Goal: Task Accomplishment & Management: Manage account settings

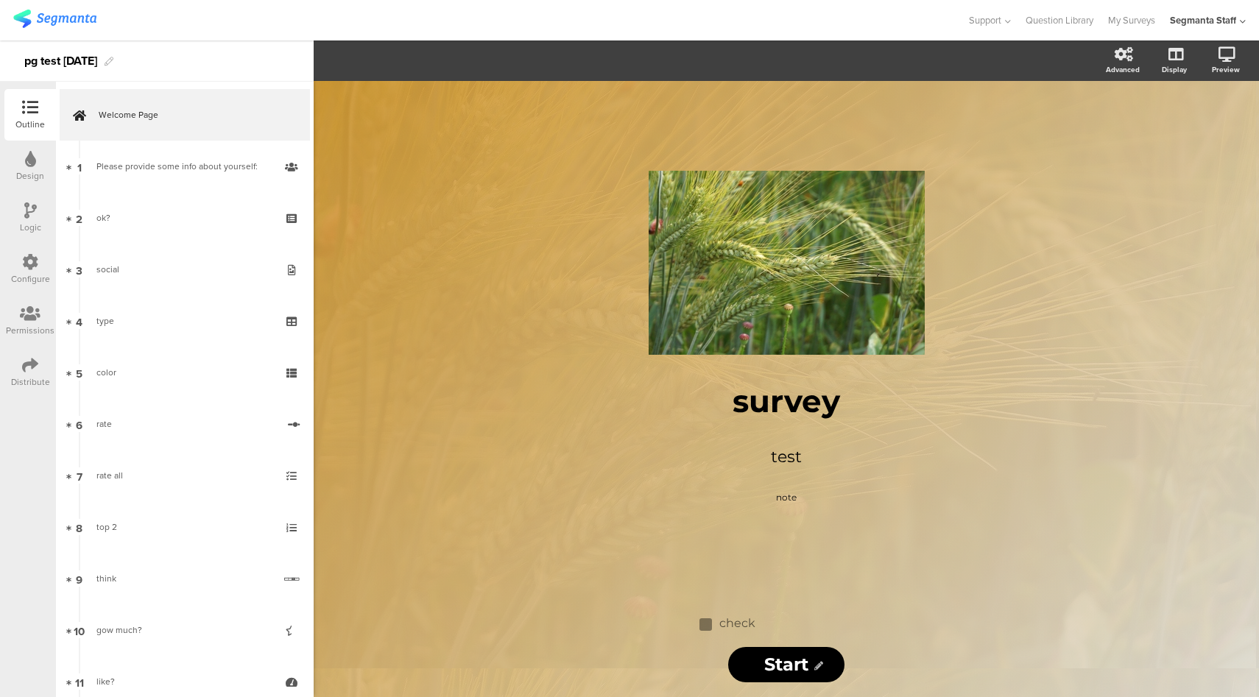
drag, startPoint x: 18, startPoint y: 371, endPoint x: 27, endPoint y: 367, distance: 9.2
click at [19, 370] on div "Distribute" at bounding box center [30, 373] width 52 height 52
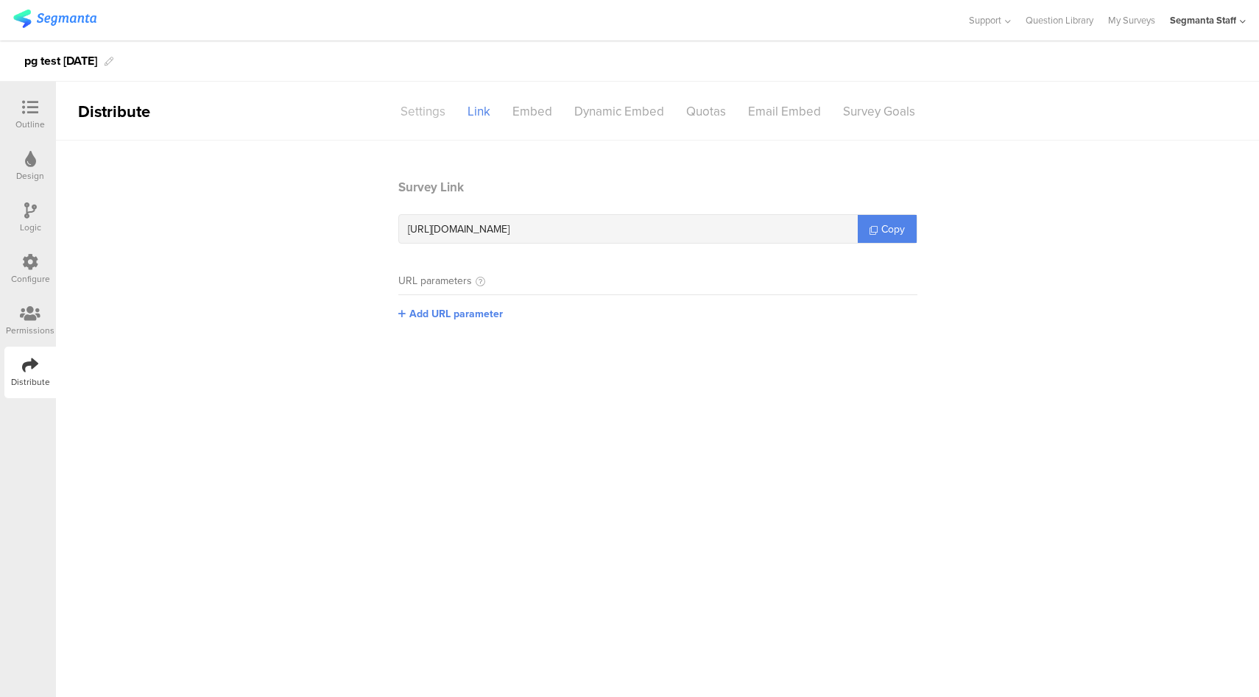
click at [429, 114] on div "Settings" at bounding box center [423, 112] width 67 height 26
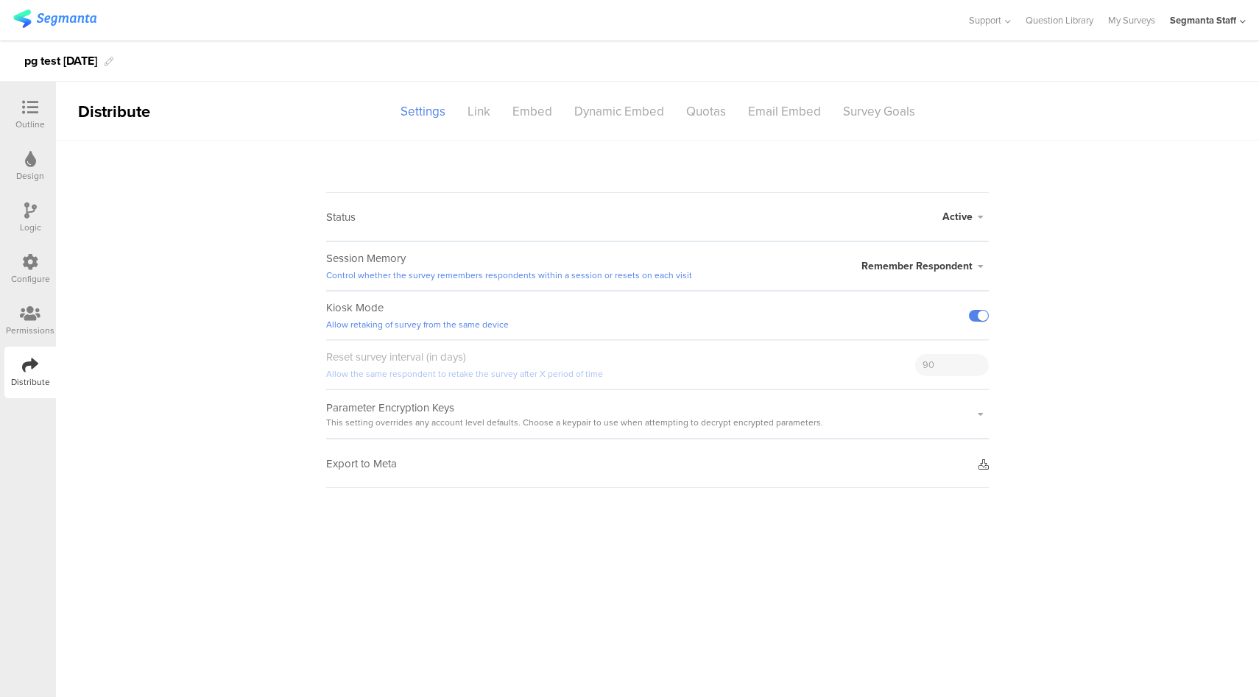
click at [984, 465] on icon at bounding box center [984, 465] width 10 height 10
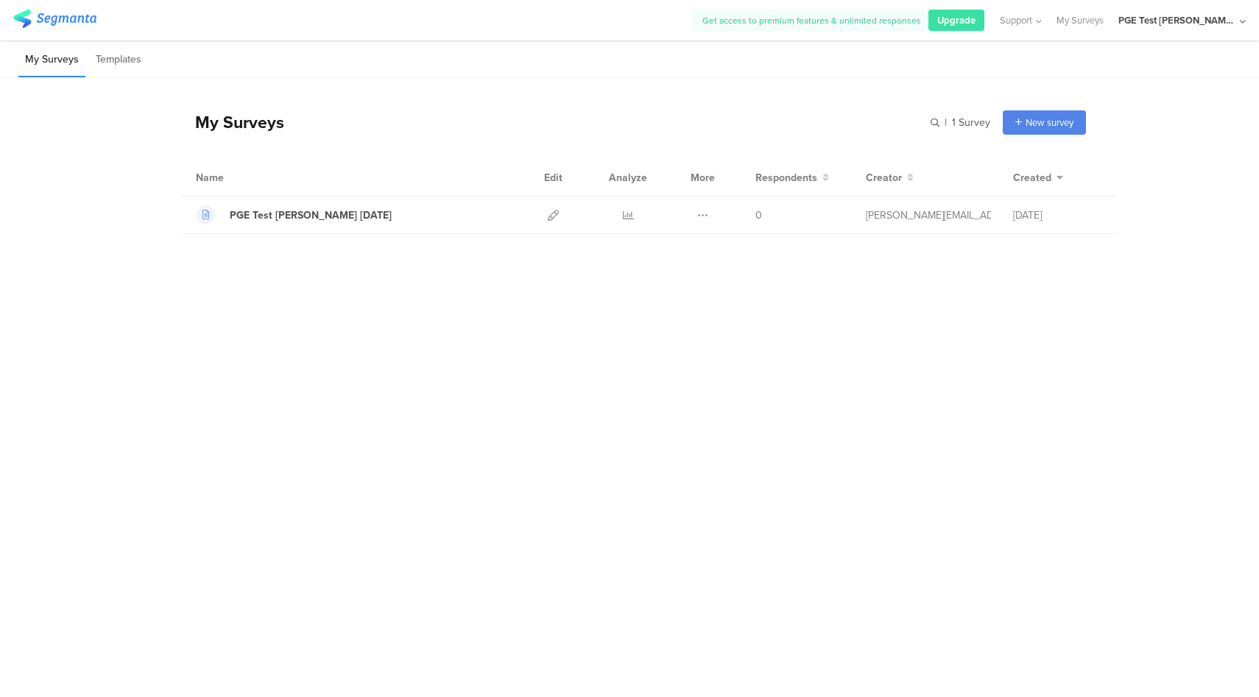
click at [1208, 9] on div "PGE Test [PERSON_NAME] [DATE]" at bounding box center [1182, 20] width 127 height 41
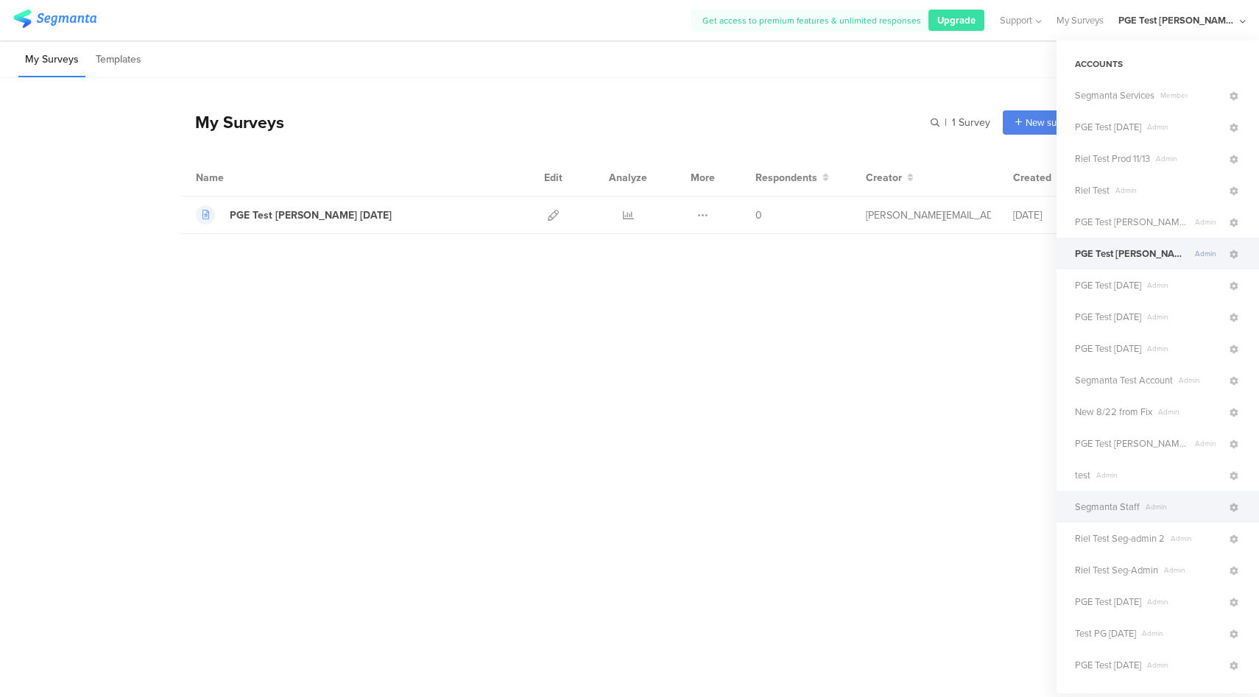
click at [1116, 511] on span "Segmanta Staff" at bounding box center [1107, 507] width 65 height 14
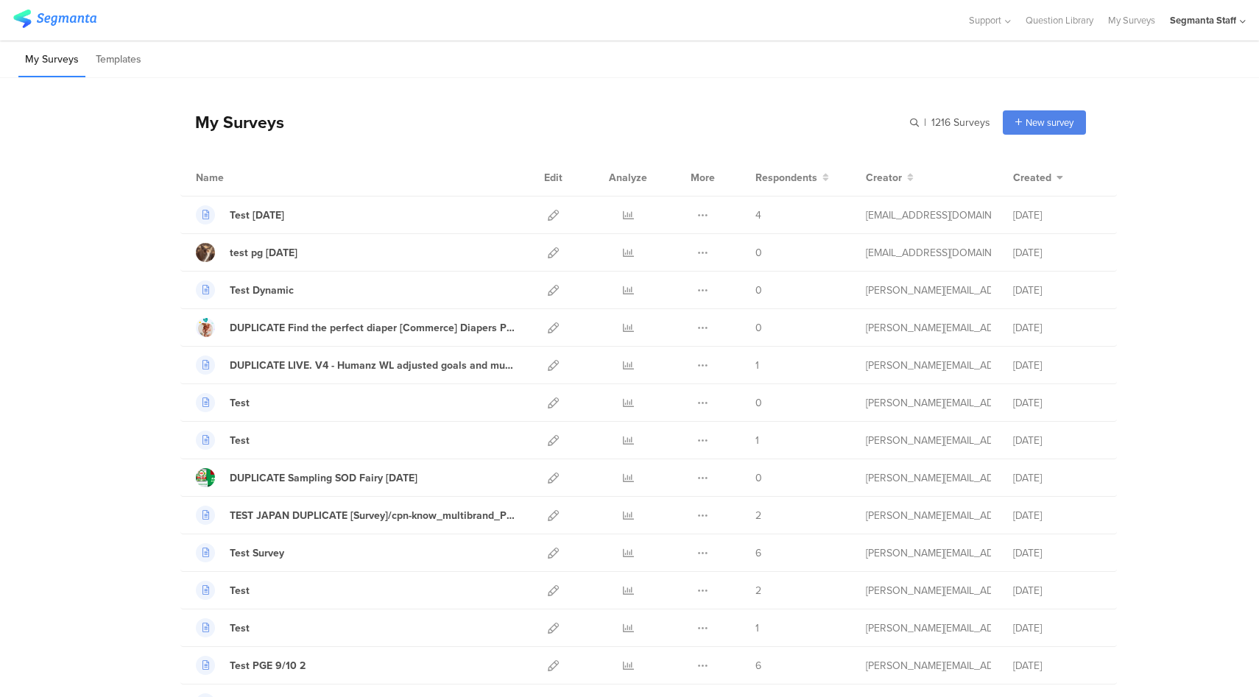
click at [1234, 21] on div "Segmanta Staff" at bounding box center [1203, 20] width 66 height 14
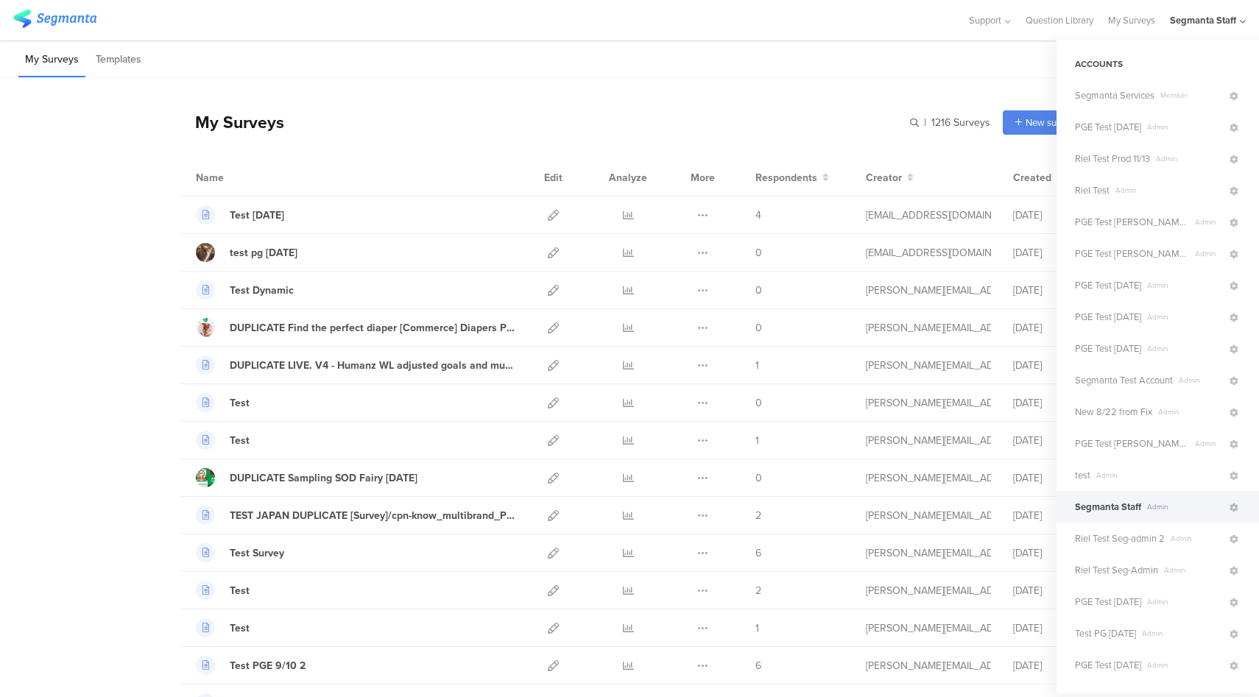
click at [1166, 510] on span "Admin" at bounding box center [1184, 507] width 86 height 11
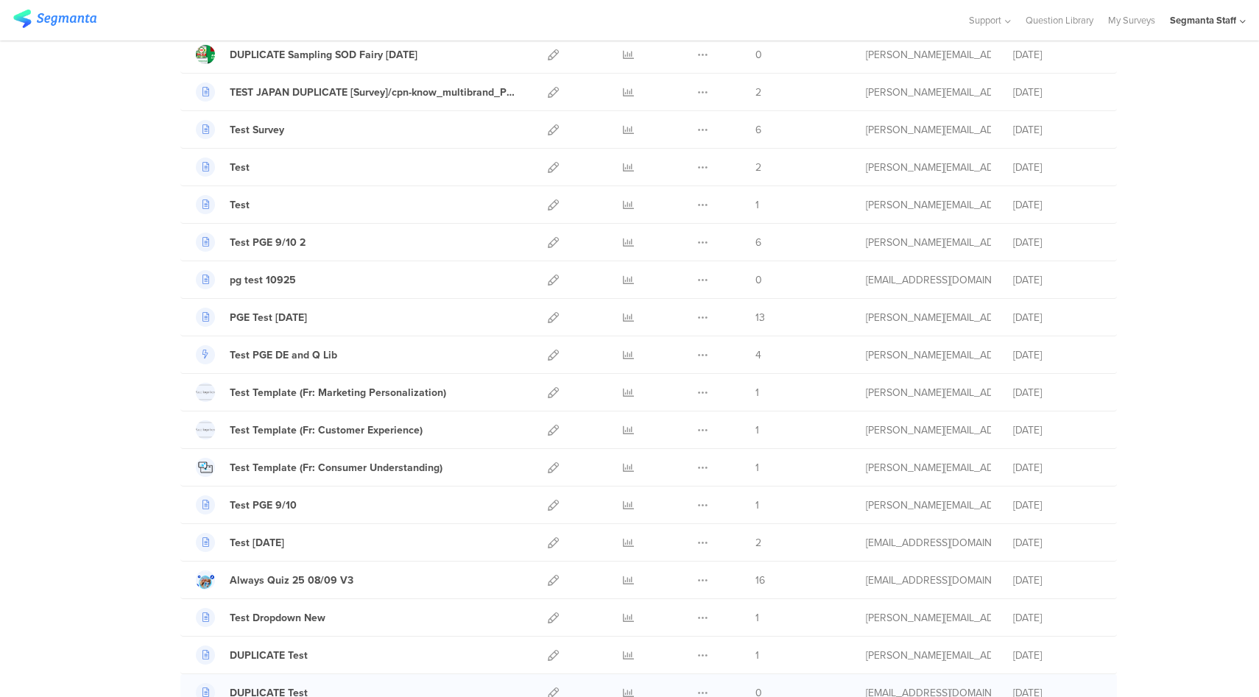
scroll to position [317, 0]
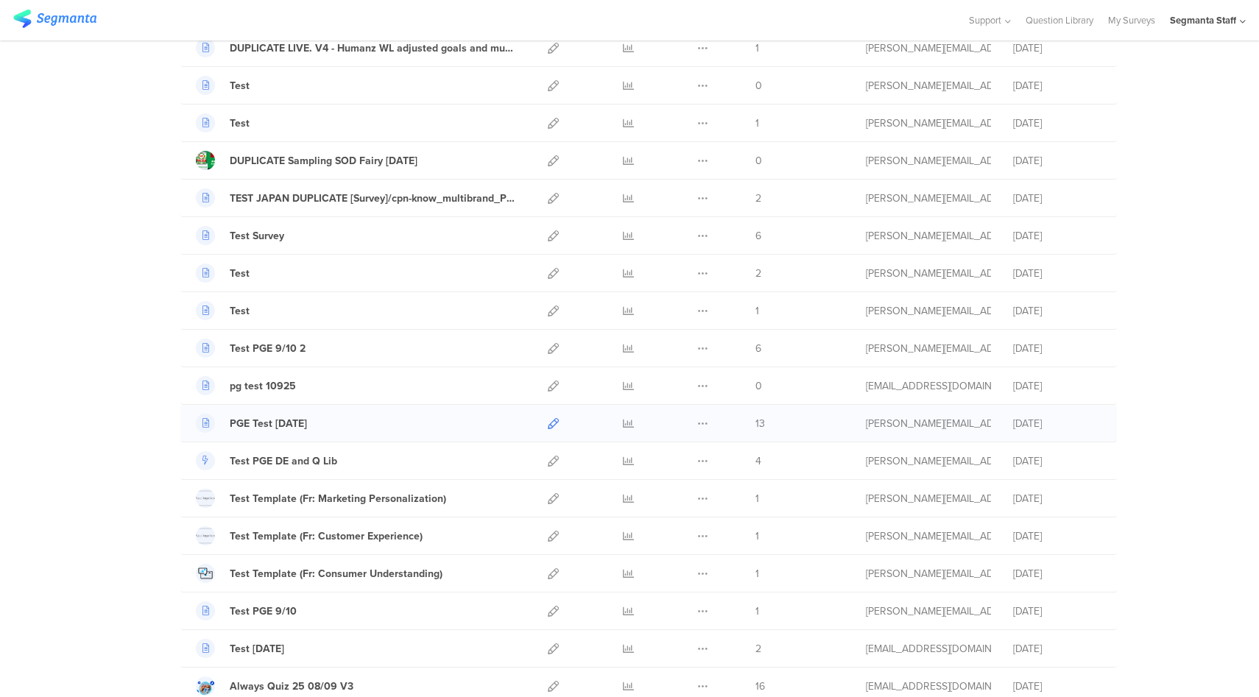
click at [548, 426] on icon at bounding box center [553, 423] width 11 height 11
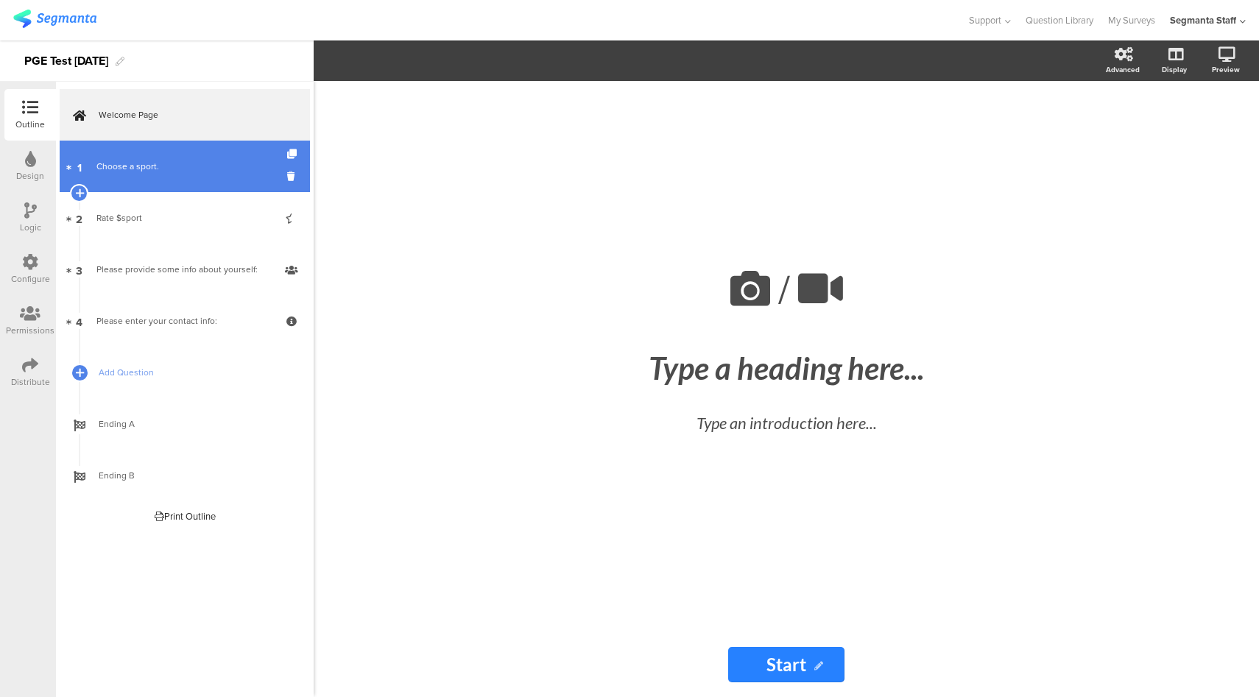
click at [181, 176] on link "1 Choose a sport." at bounding box center [185, 167] width 250 height 52
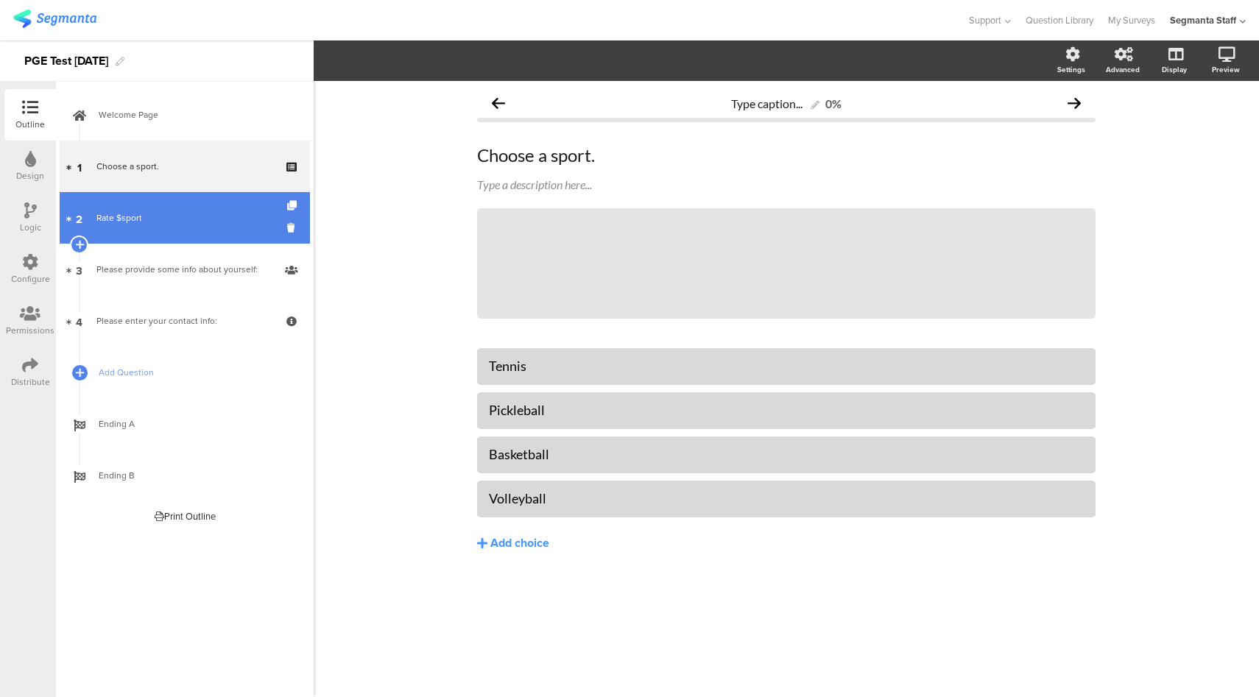
click at [192, 219] on div "Rate $sport" at bounding box center [184, 218] width 176 height 15
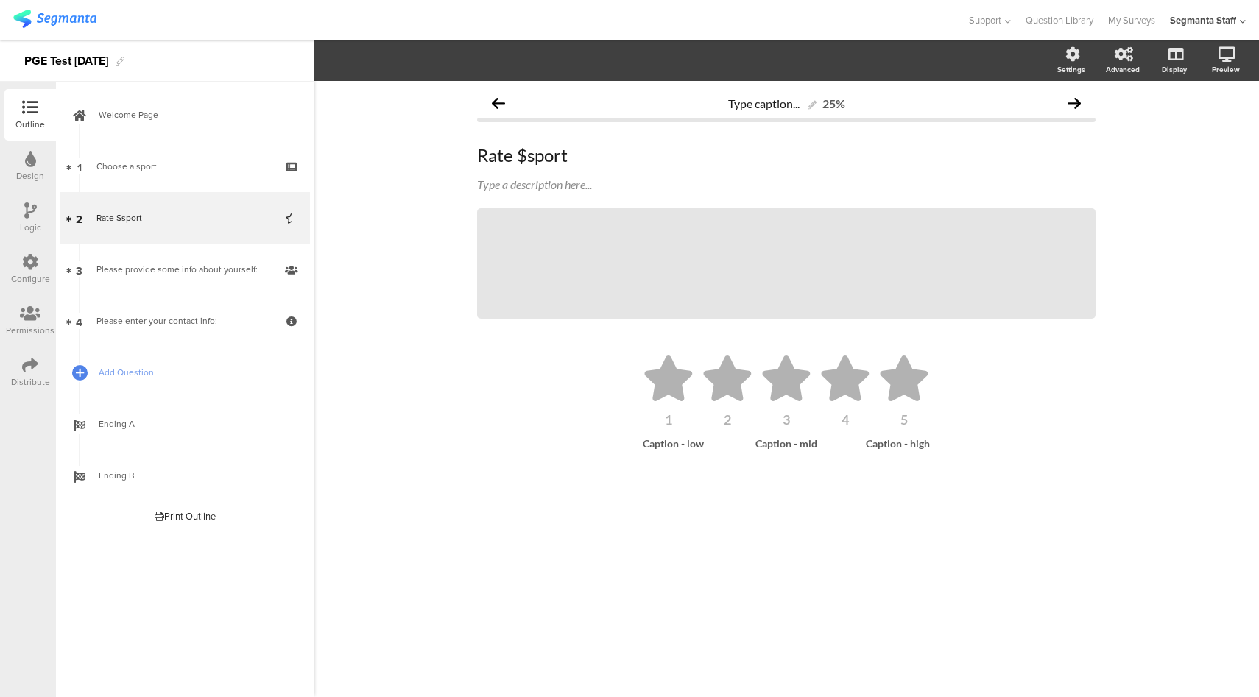
click at [30, 261] on icon at bounding box center [30, 262] width 16 height 16
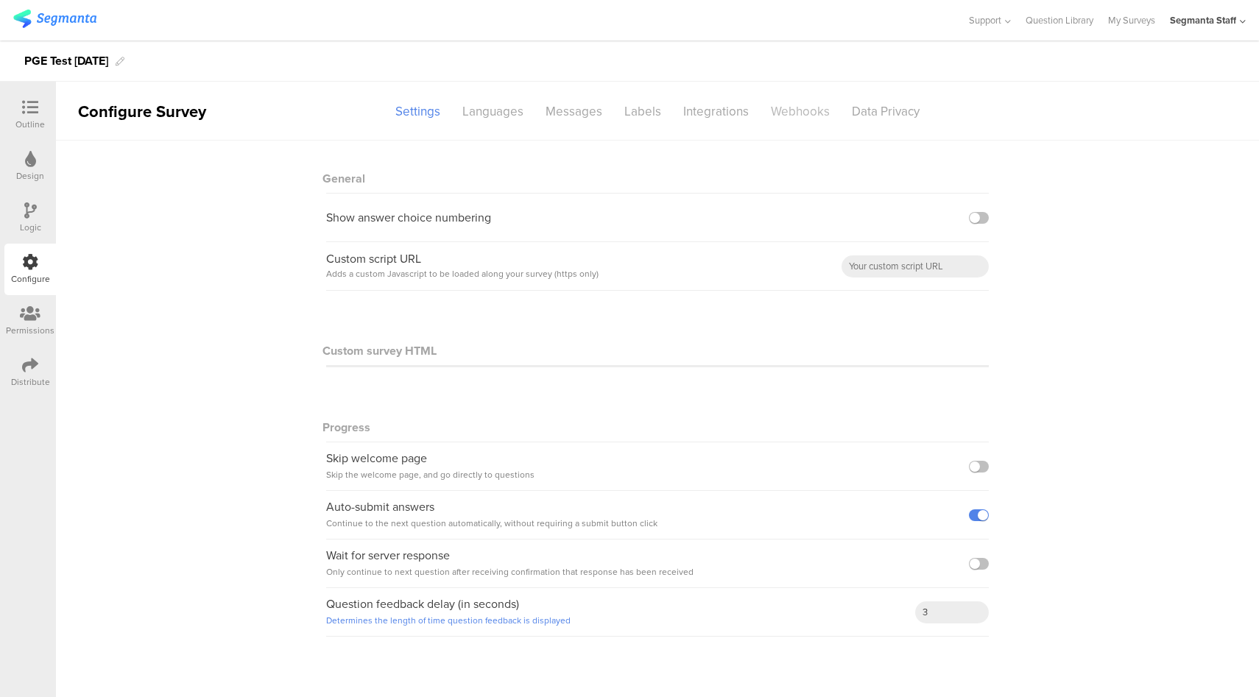
click at [803, 120] on div "Webhooks" at bounding box center [800, 112] width 81 height 26
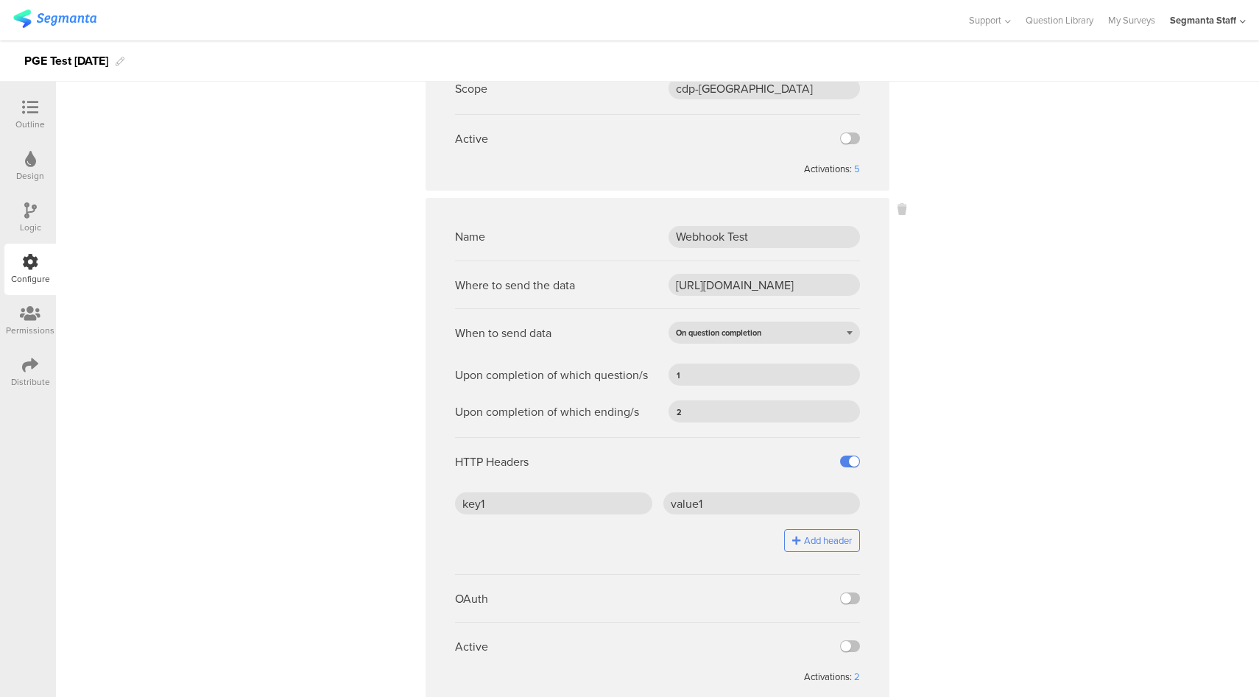
scroll to position [599, 0]
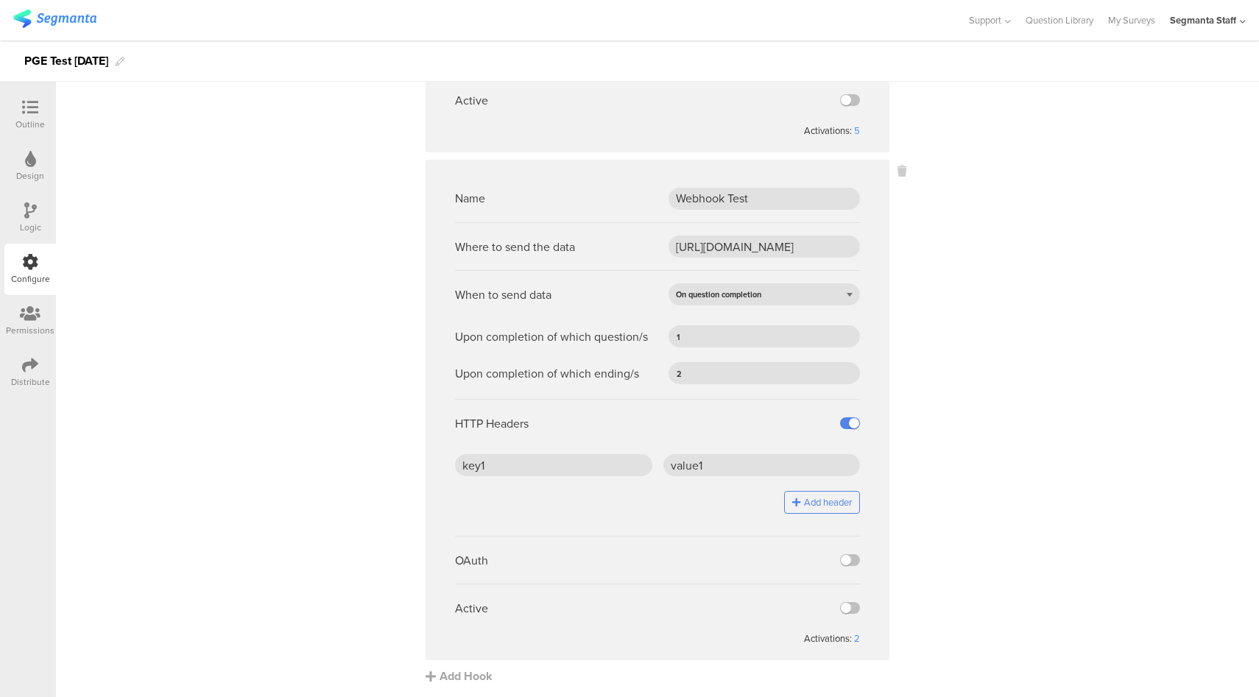
click at [27, 365] on icon at bounding box center [30, 365] width 16 height 16
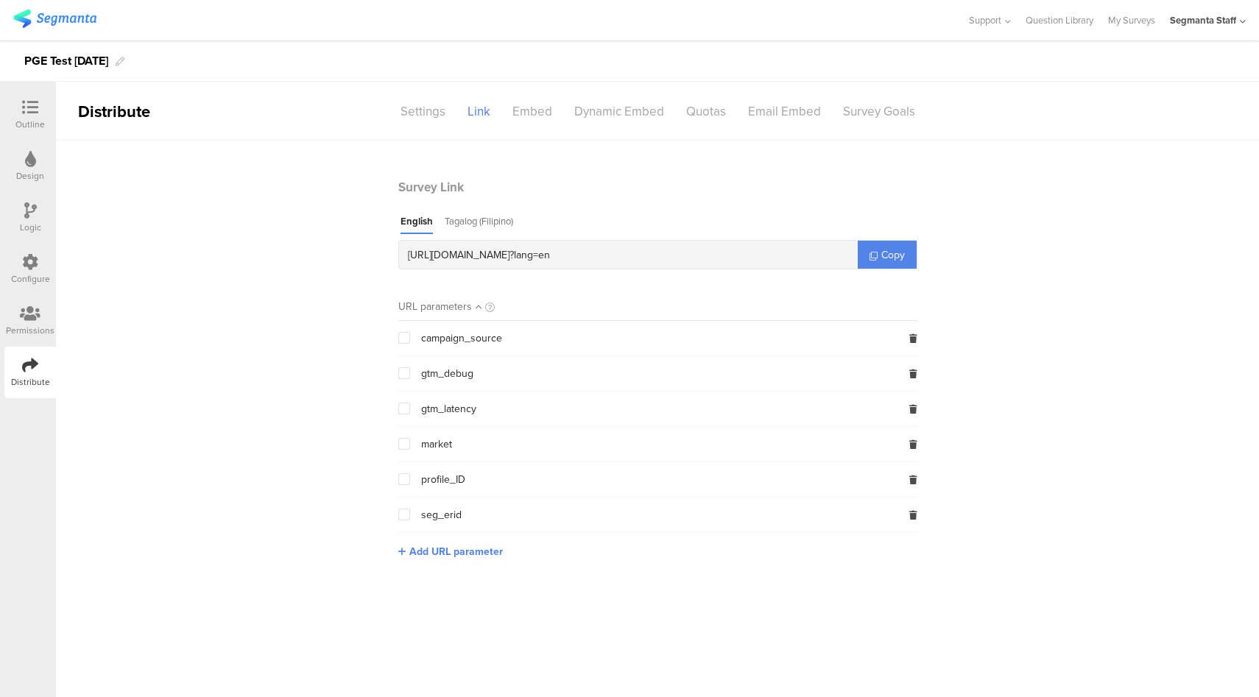
click at [28, 212] on icon at bounding box center [30, 211] width 13 height 16
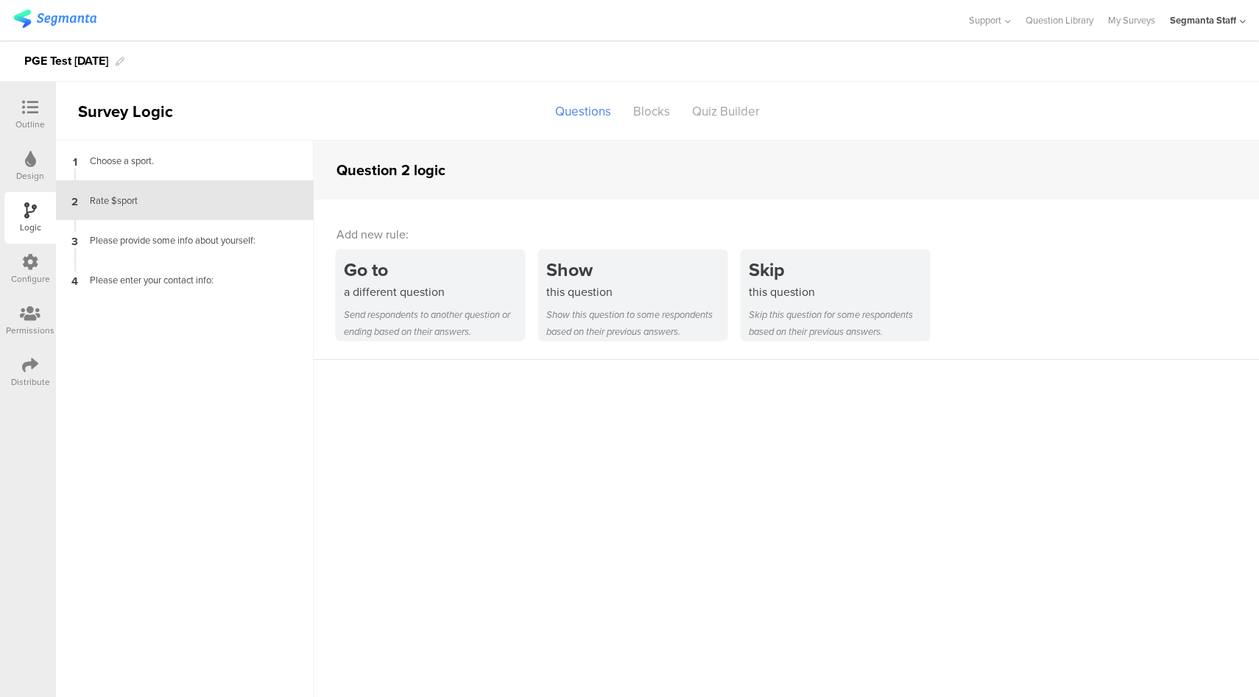
click at [35, 256] on icon at bounding box center [30, 262] width 16 height 16
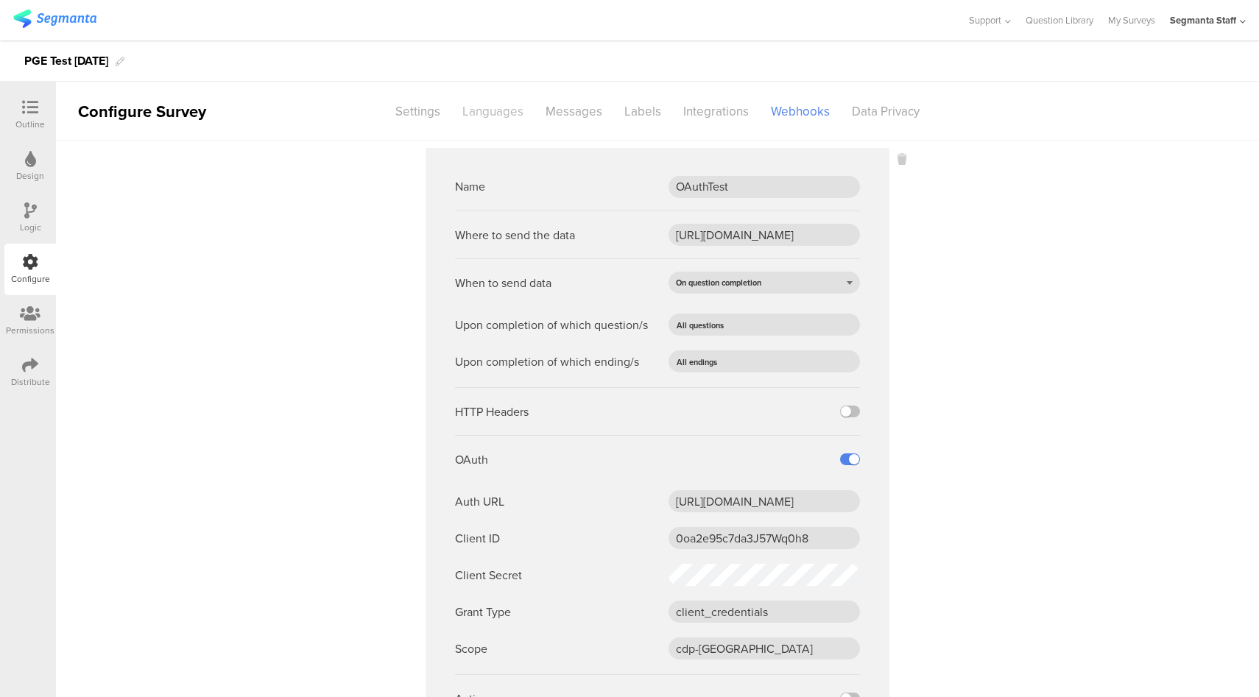
click at [500, 118] on div "Languages" at bounding box center [492, 112] width 83 height 26
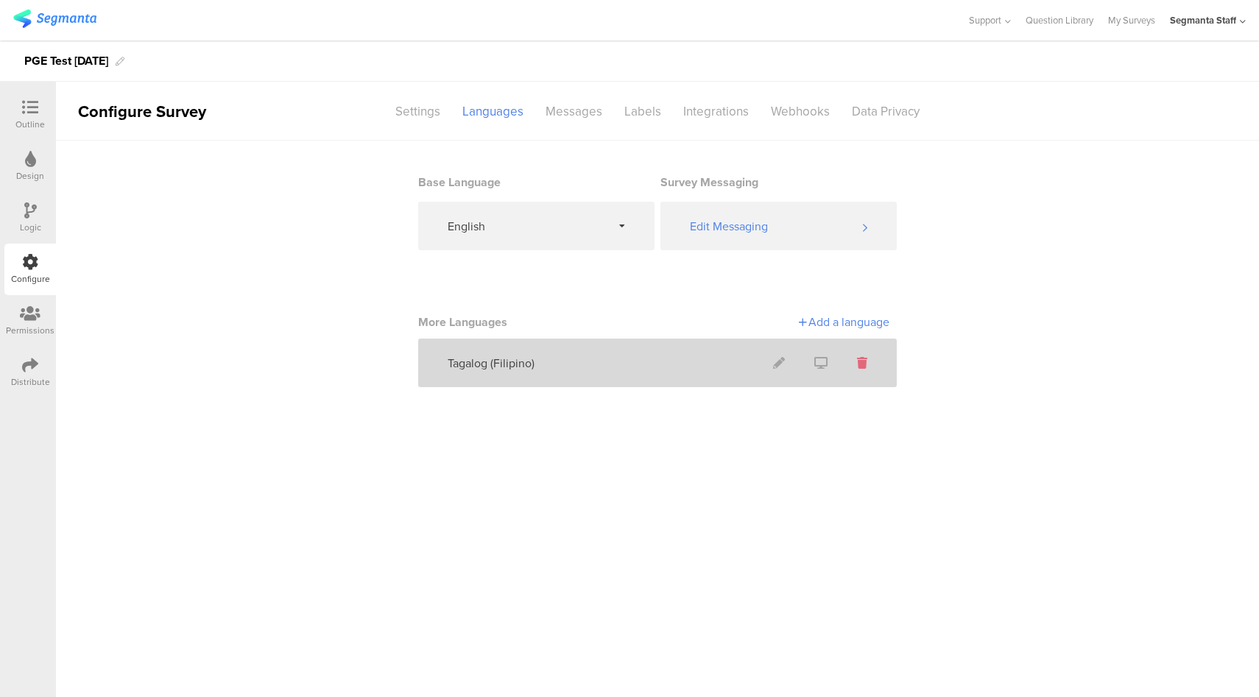
click at [858, 362] on icon at bounding box center [862, 363] width 10 height 12
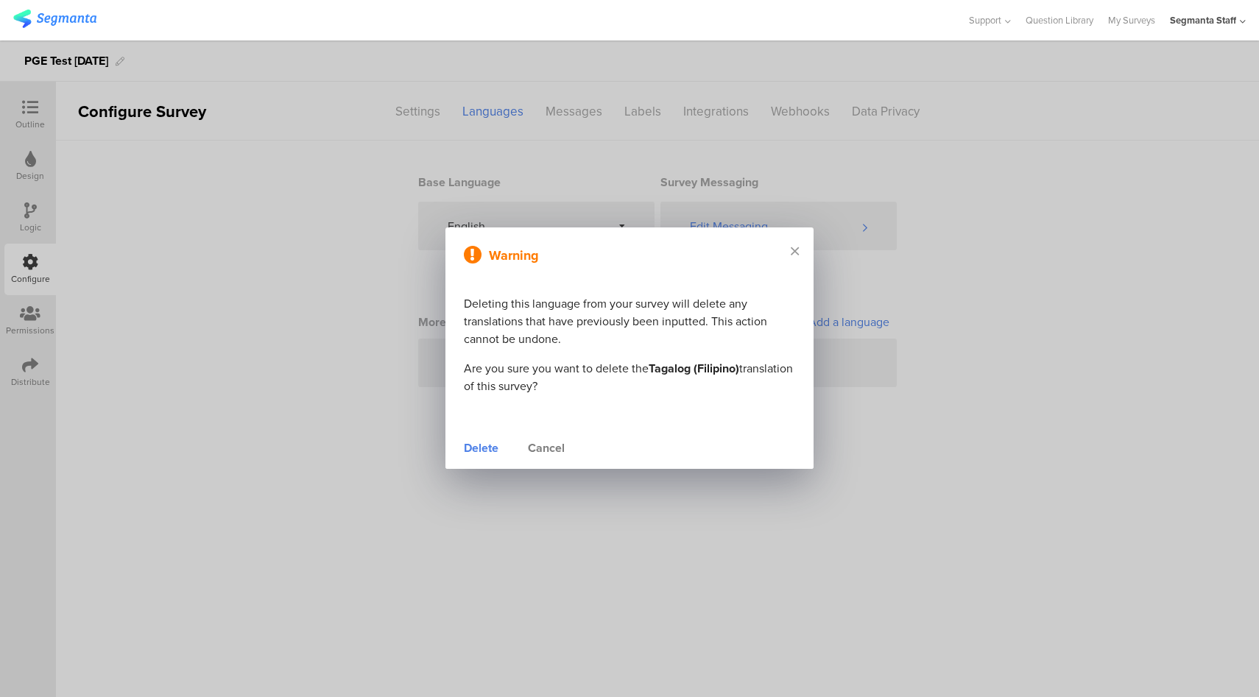
drag, startPoint x: 475, startPoint y: 450, endPoint x: 454, endPoint y: 448, distance: 20.7
click at [474, 450] on div "Delete" at bounding box center [481, 449] width 35 height 18
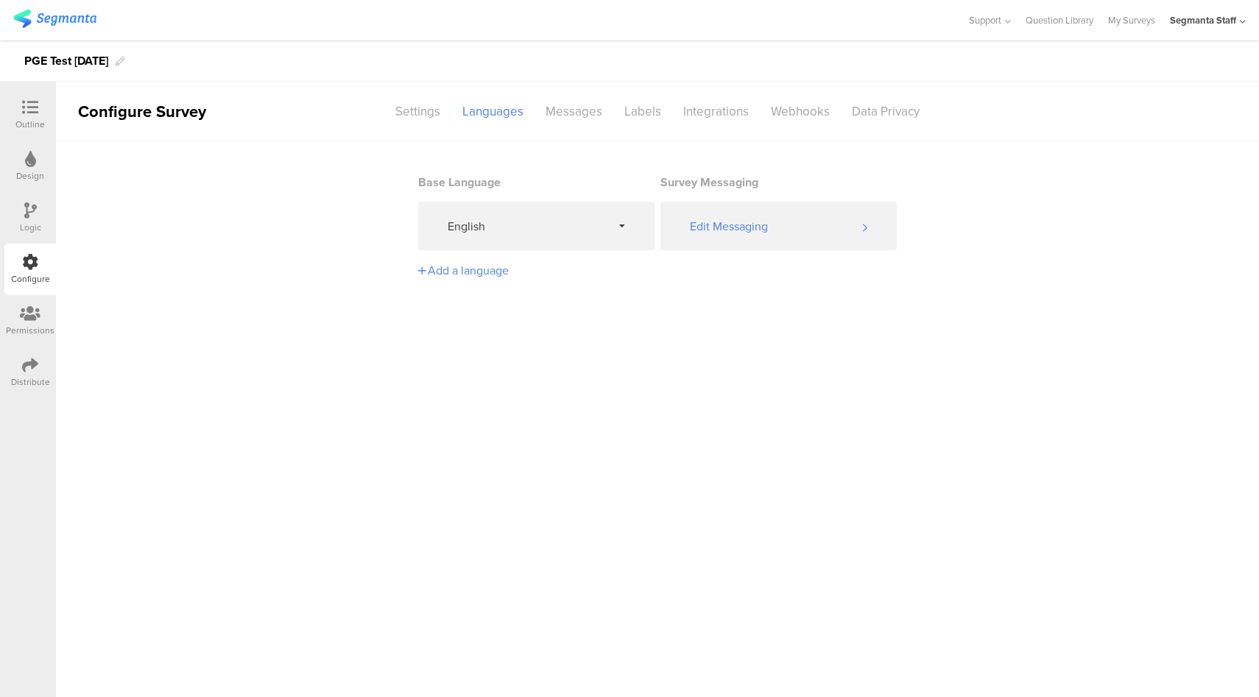
click at [25, 371] on icon at bounding box center [30, 365] width 16 height 16
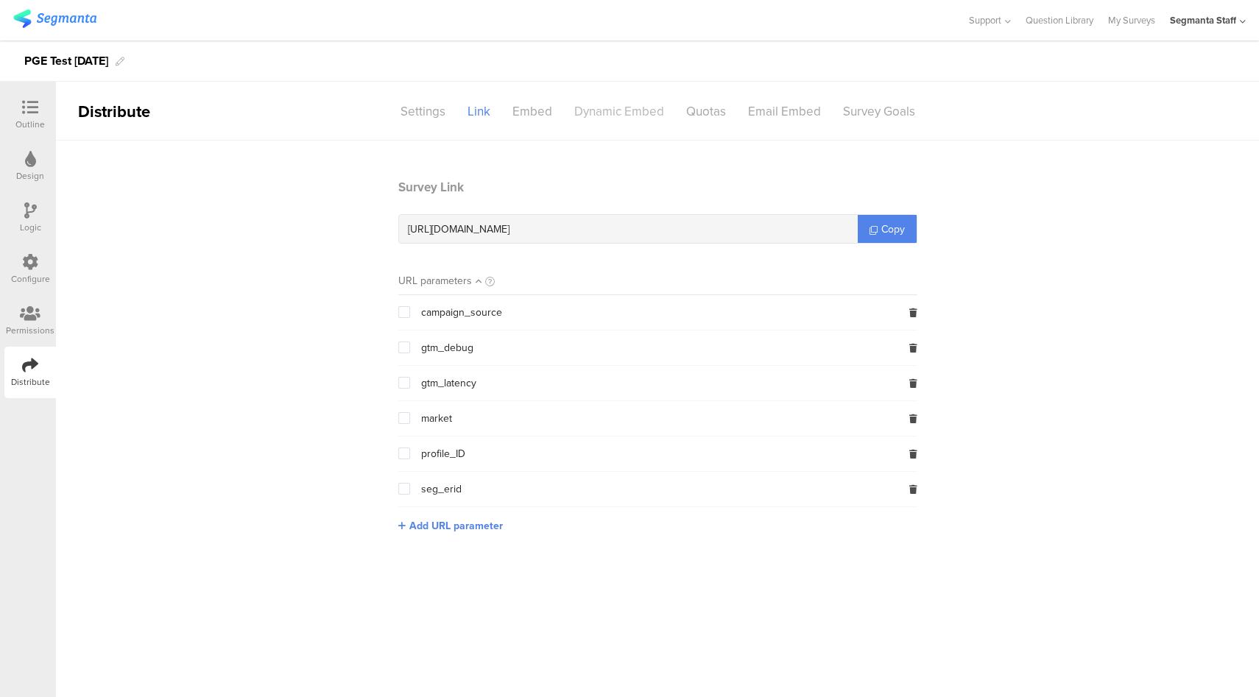
click at [617, 113] on div "Dynamic Embed" at bounding box center [619, 112] width 112 height 26
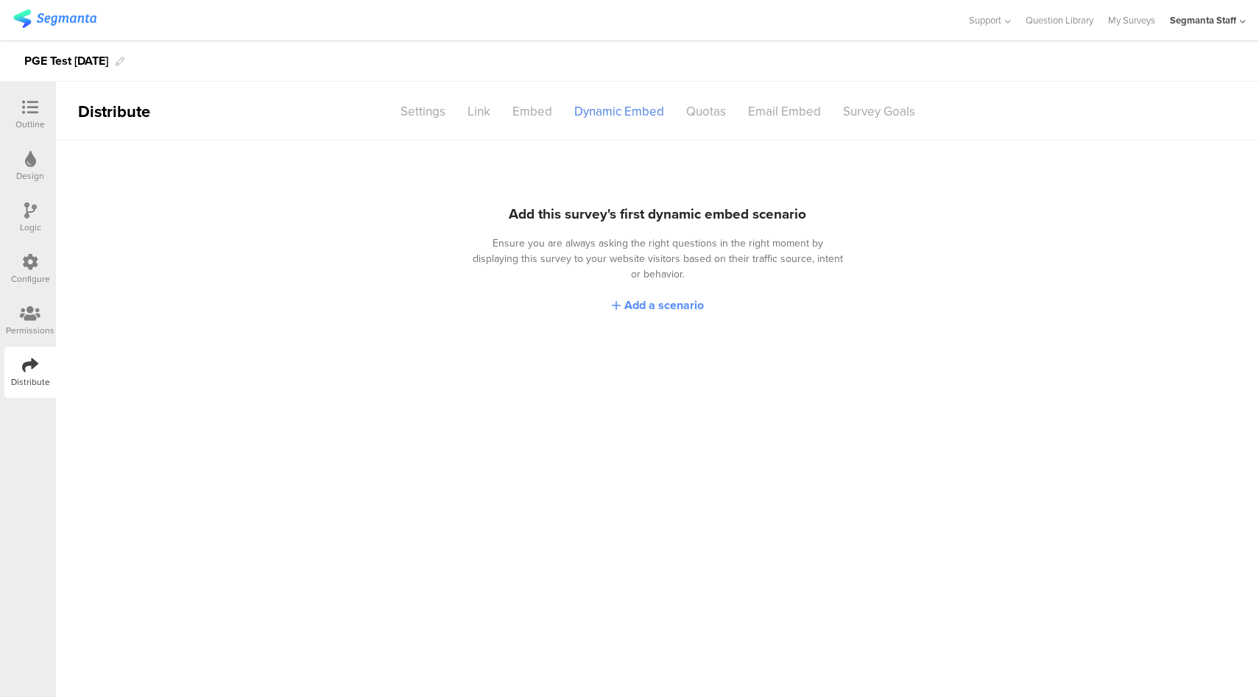
click at [659, 297] on span "Add a scenario" at bounding box center [665, 305] width 80 height 17
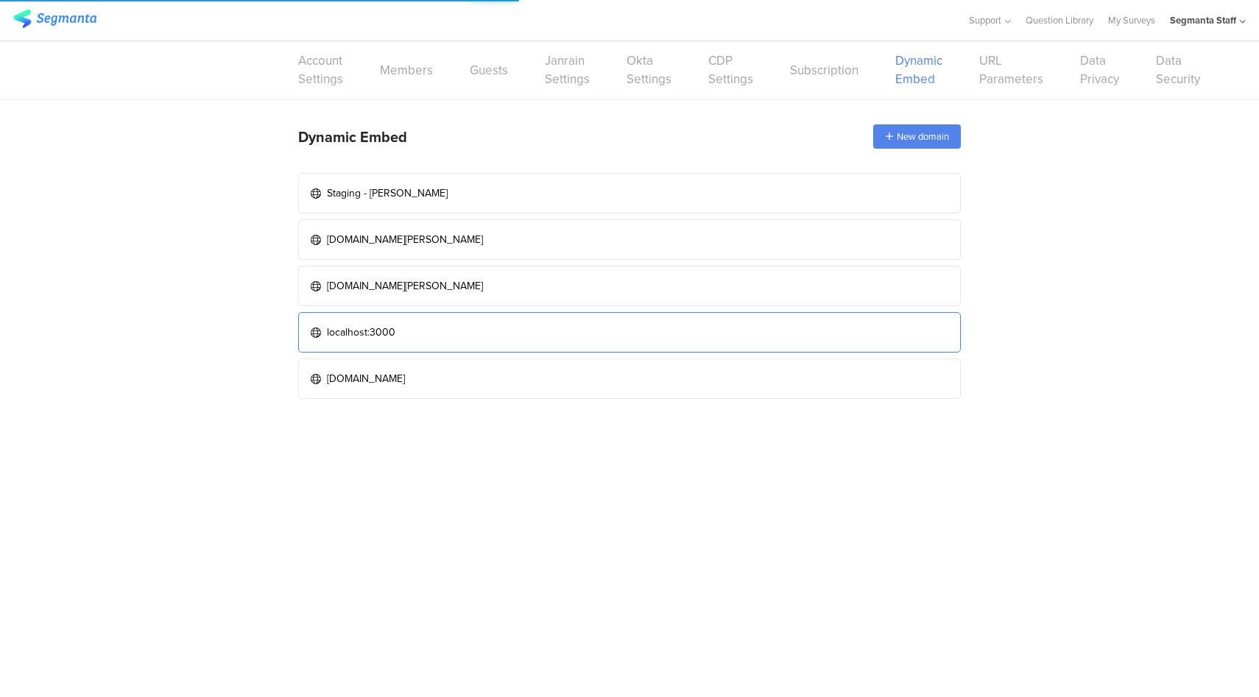
click at [552, 325] on link "localhost:3000" at bounding box center [629, 332] width 663 height 41
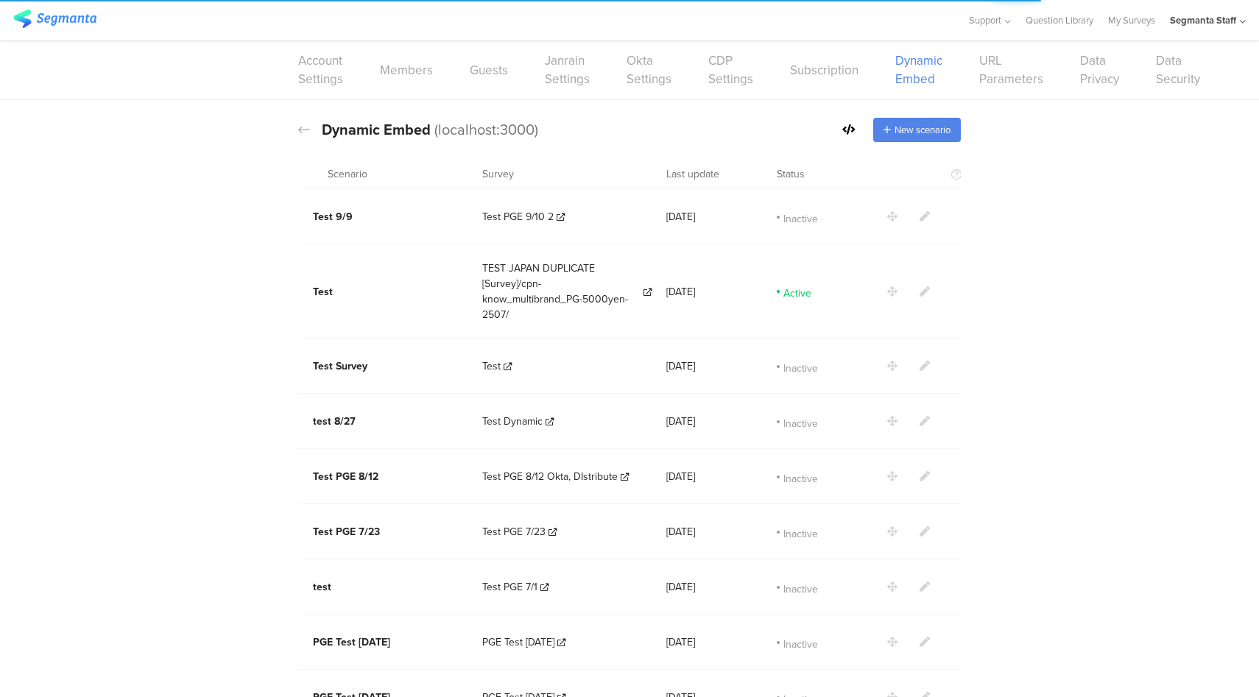
click at [920, 286] on icon at bounding box center [925, 291] width 10 height 10
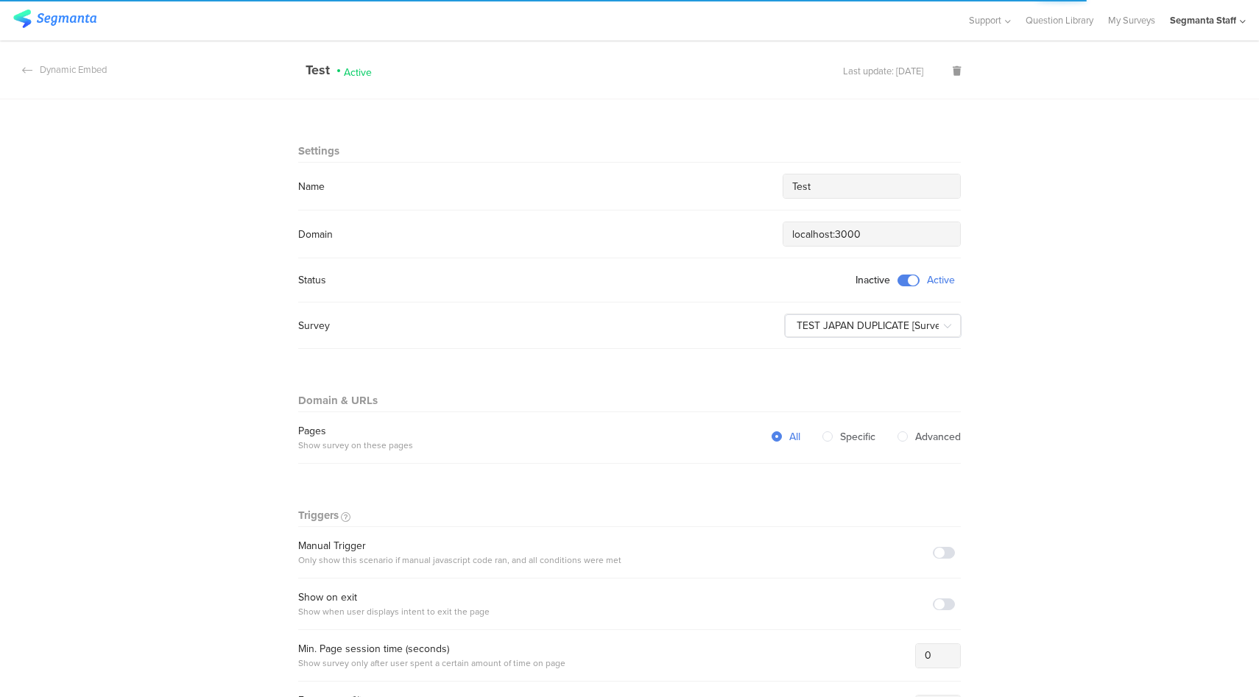
click at [904, 279] on span at bounding box center [909, 281] width 22 height 12
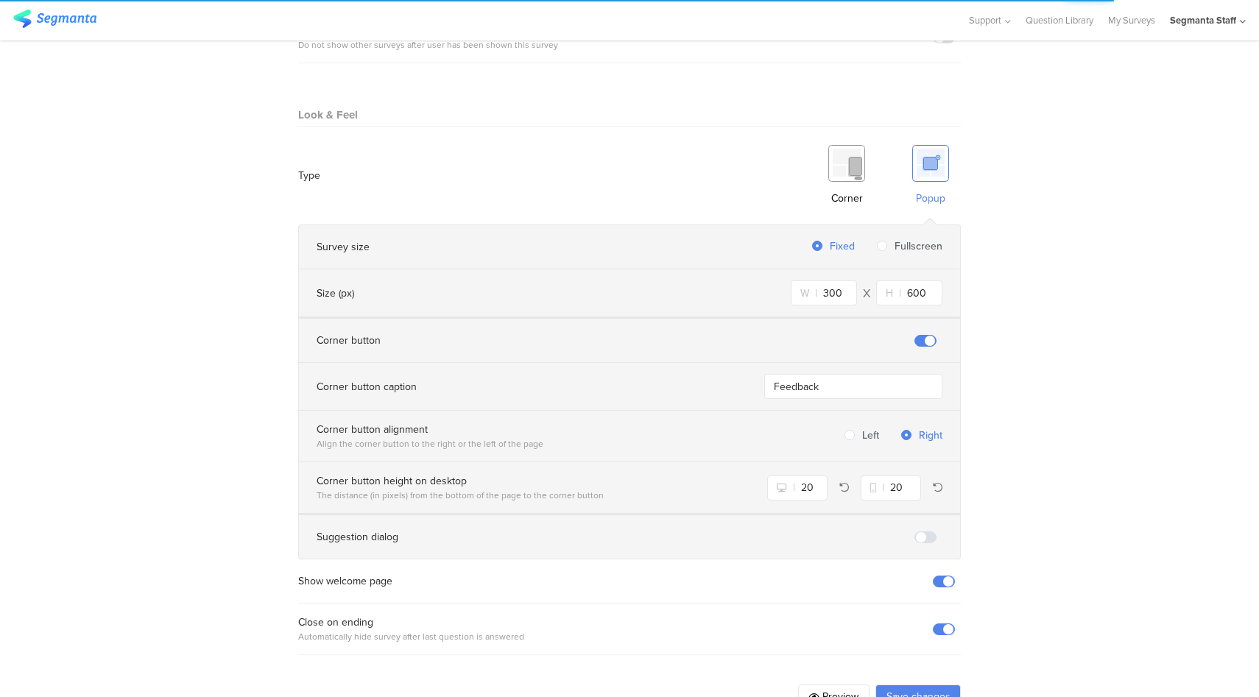
scroll to position [845, 0]
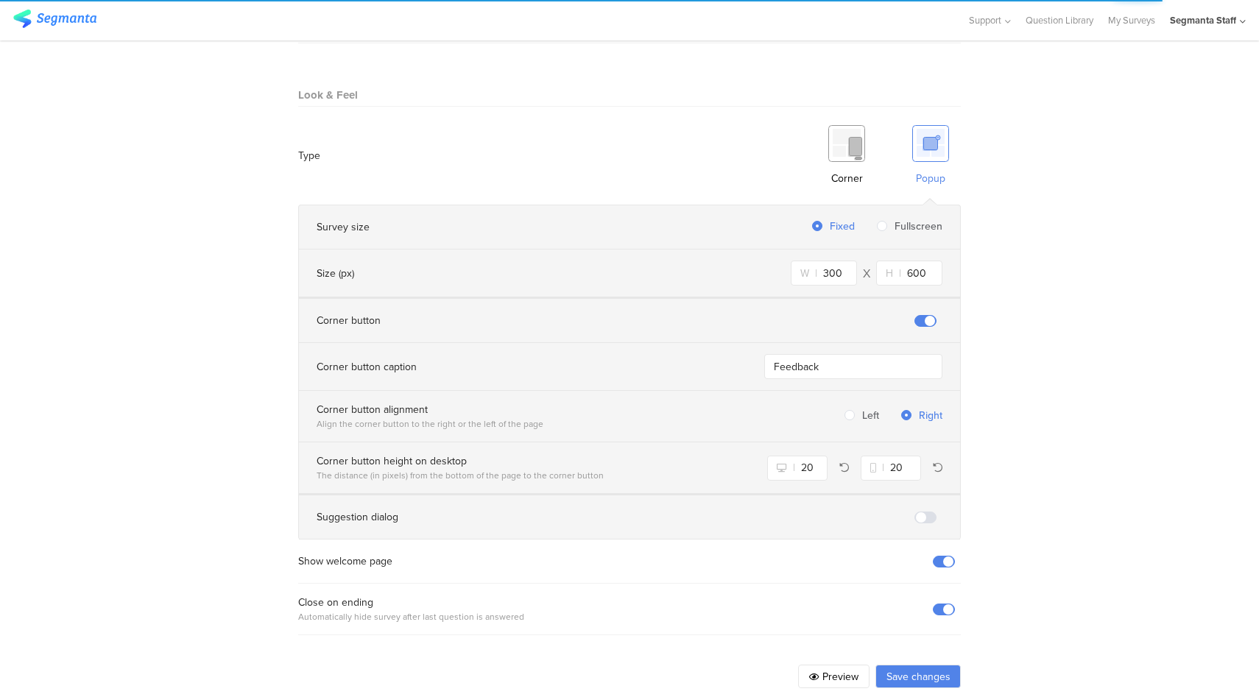
click at [929, 665] on button "Save changes" at bounding box center [918, 677] width 85 height 24
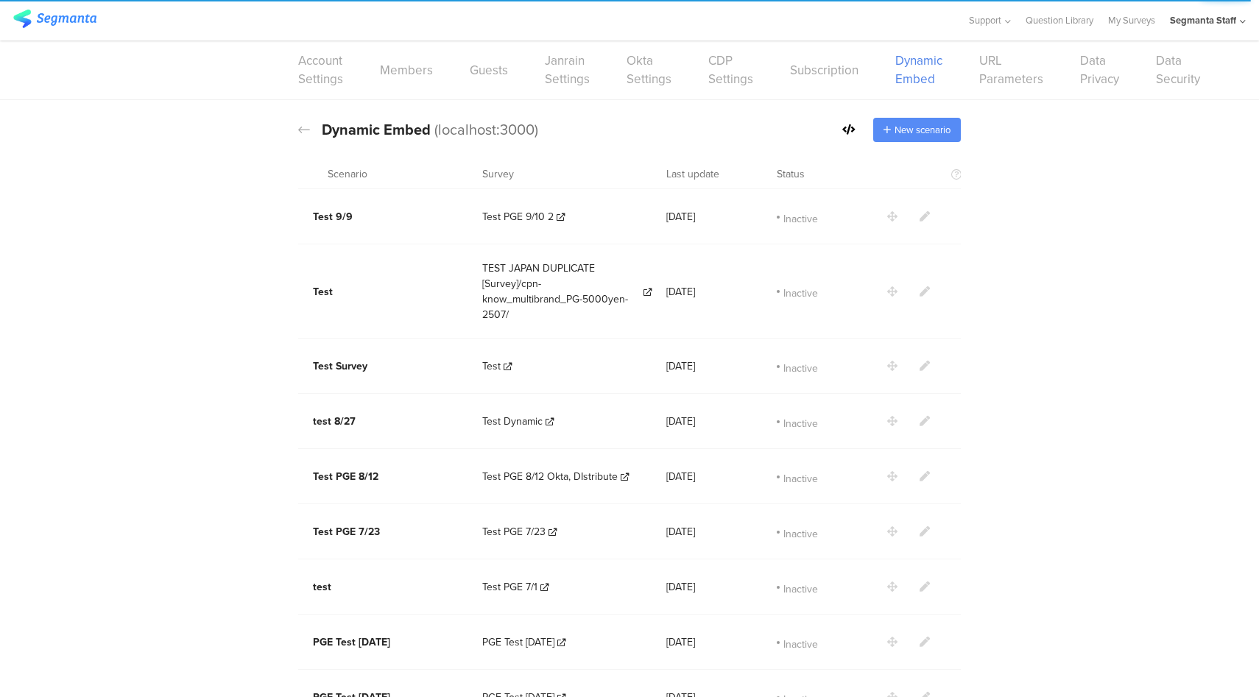
click at [921, 136] on span "New scenario" at bounding box center [923, 130] width 56 height 14
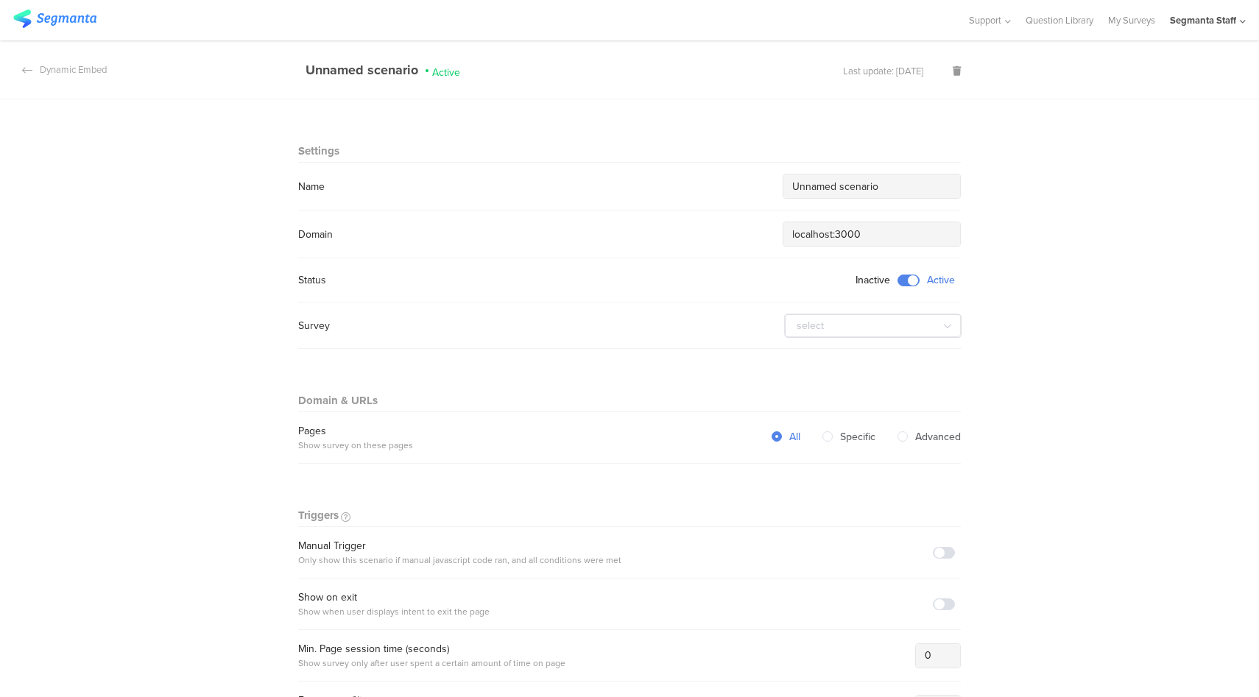
click at [840, 189] on input "Unnamed scenario" at bounding box center [871, 186] width 159 height 15
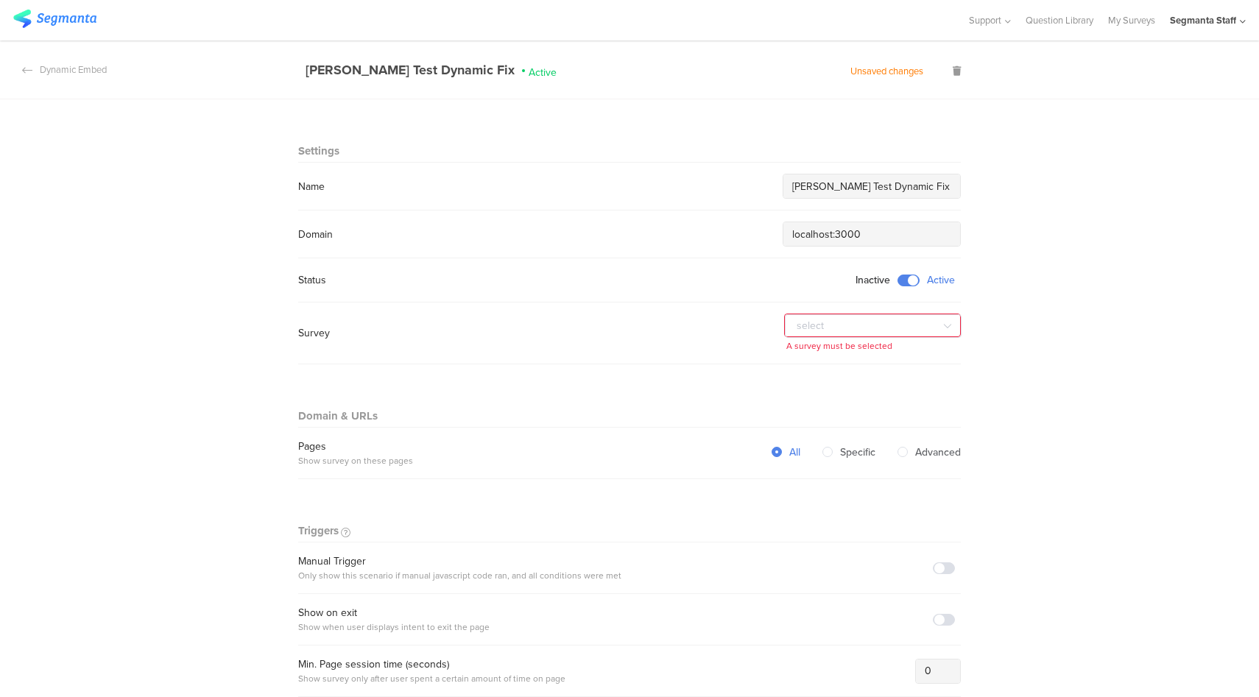
click at [866, 185] on input "Riel Test Dynamic Fix" at bounding box center [871, 186] width 159 height 15
drag, startPoint x: 866, startPoint y: 187, endPoint x: 832, endPoint y: 191, distance: 34.2
click at [829, 192] on input "Riel Test Dynamic Fix" at bounding box center [871, 186] width 159 height 15
click at [829, 191] on input "Riel Test Dynamic Fix" at bounding box center [871, 186] width 159 height 15
click at [829, 190] on input "Riel Test Dynamic Fix" at bounding box center [871, 186] width 159 height 15
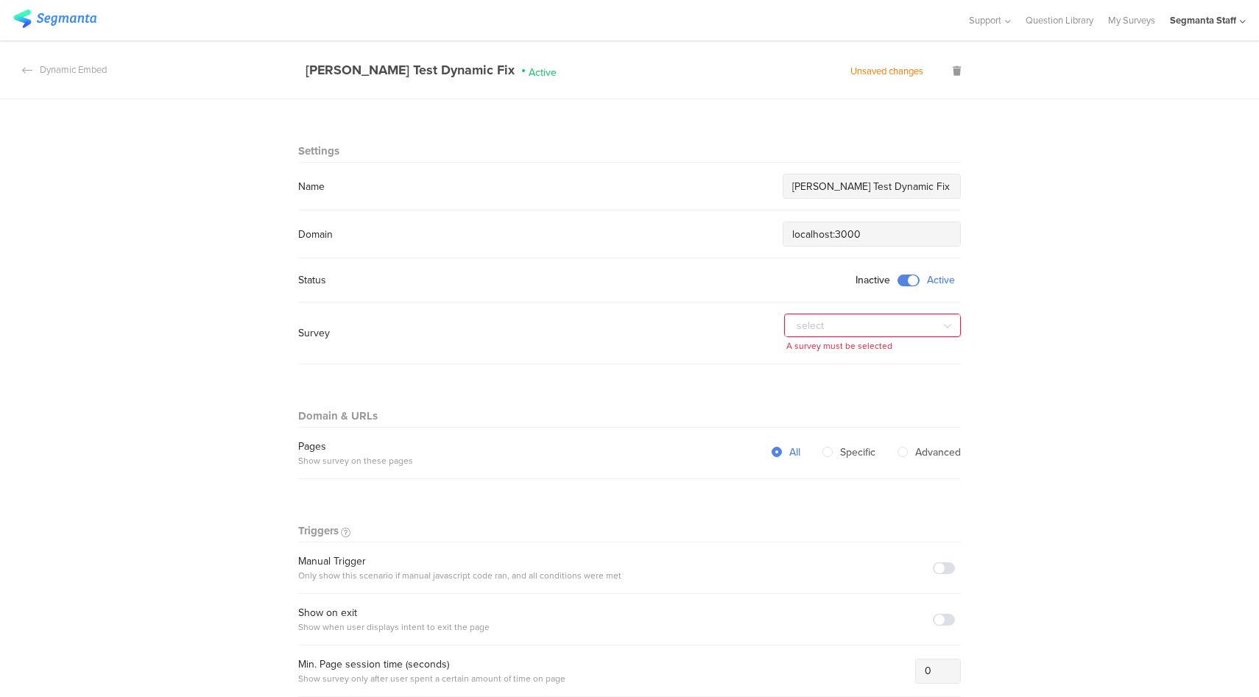
drag, startPoint x: 829, startPoint y: 189, endPoint x: 862, endPoint y: 183, distance: 32.9
click at [862, 183] on input "Riel Test Dynamic Fix" at bounding box center [871, 186] width 159 height 15
type input "Riel Test Events Fix"
click at [820, 329] on input "text" at bounding box center [873, 326] width 177 height 24
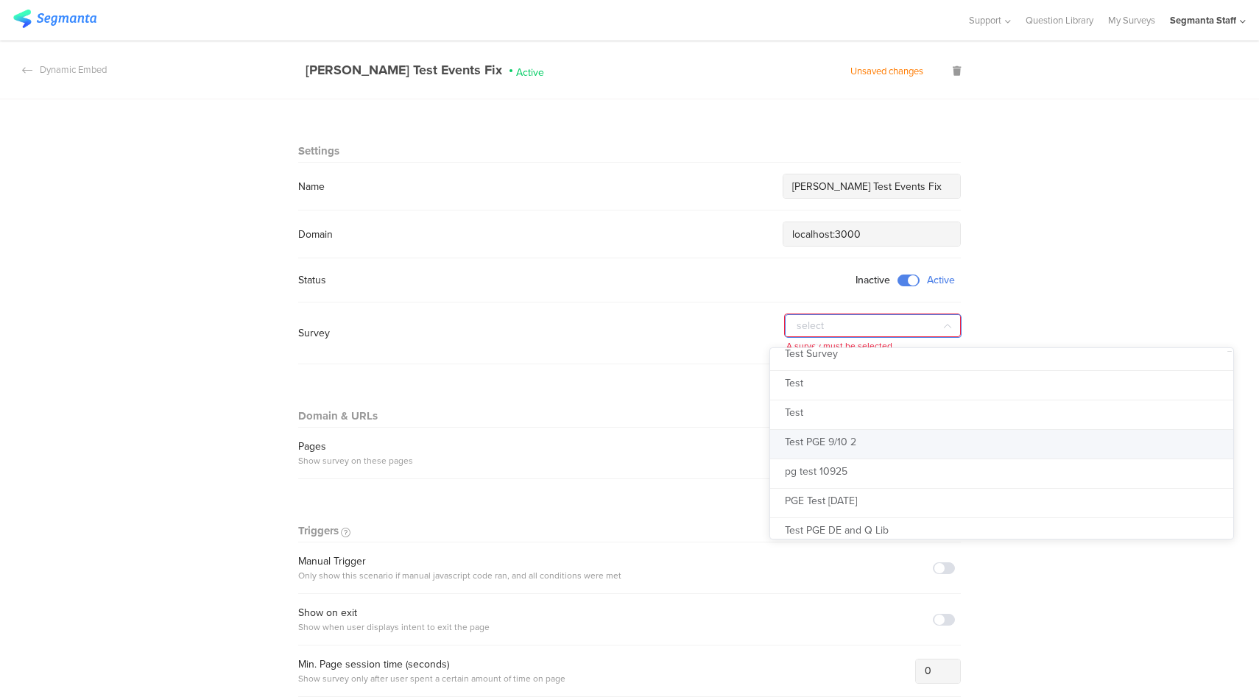
scroll to position [272, 0]
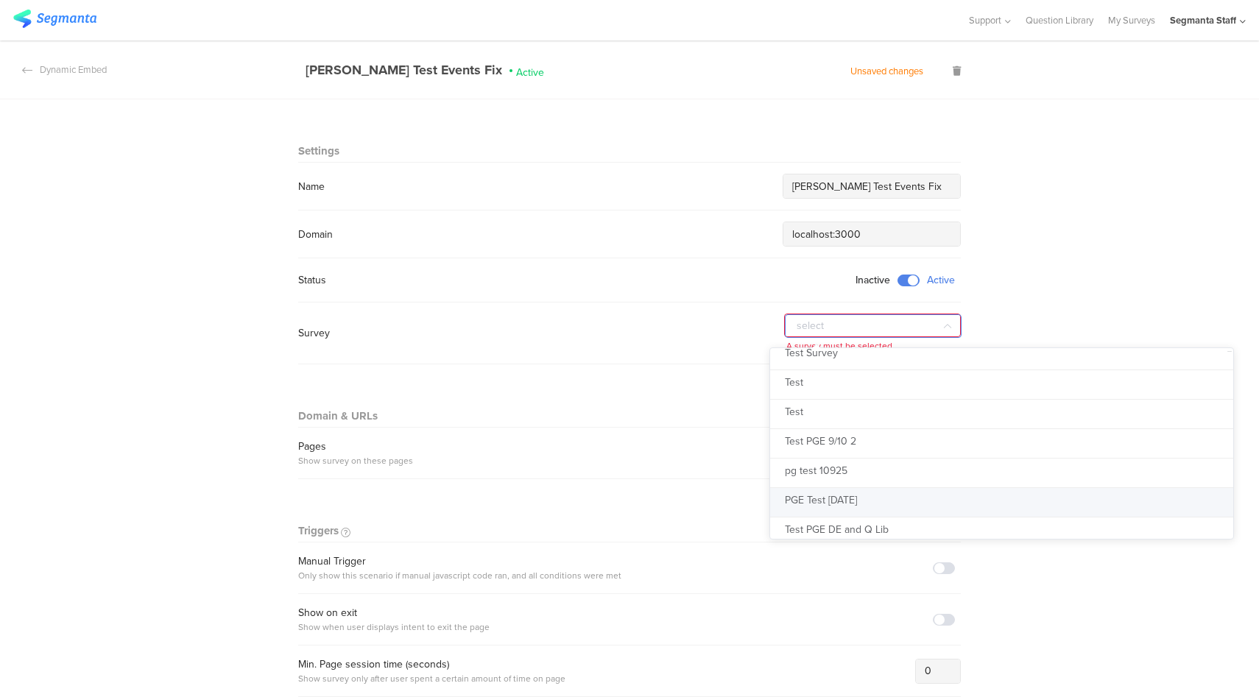
click at [857, 499] on span "PGE Test 09.10.25" at bounding box center [821, 500] width 72 height 15
type input "PGE Test 09.10.25"
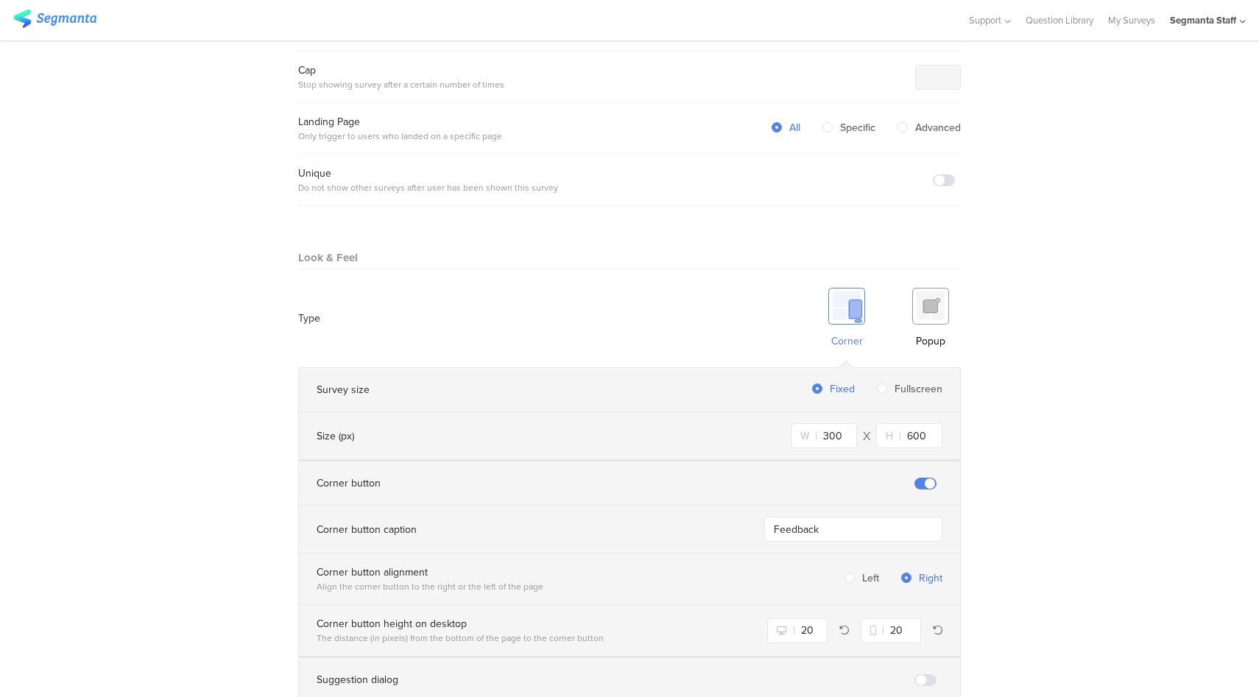
scroll to position [845, 0]
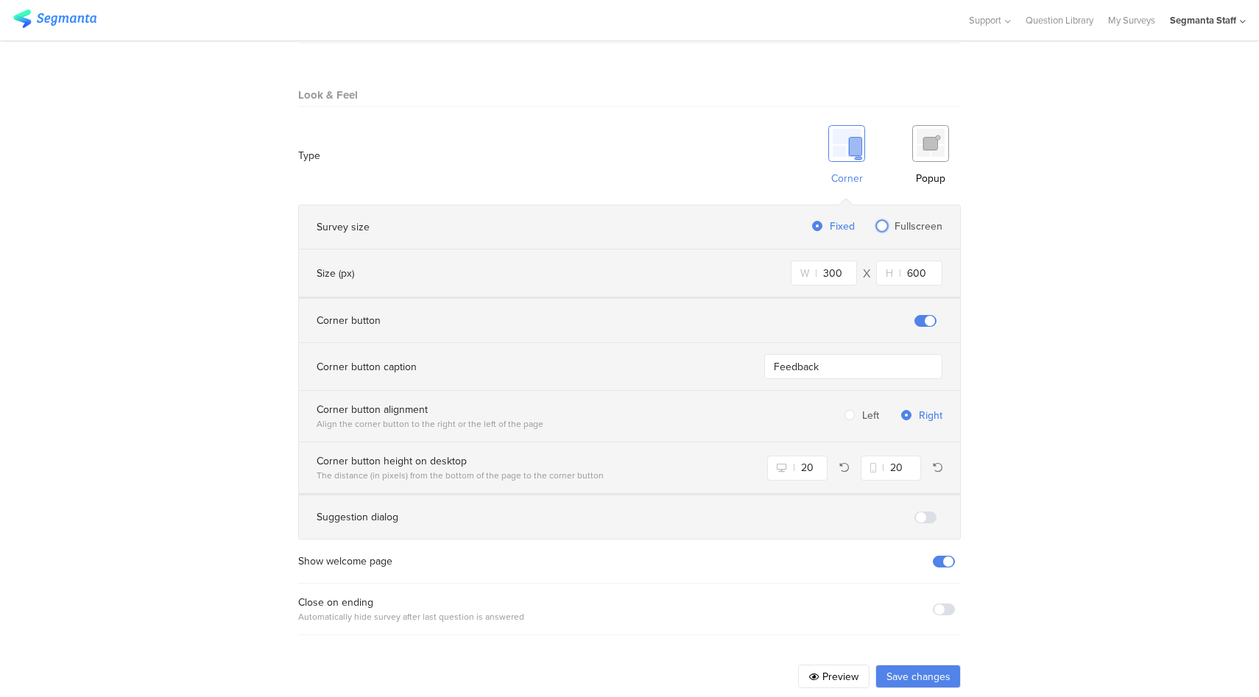
click at [908, 219] on span "Fullscreen" at bounding box center [914, 226] width 55 height 15
click at [887, 221] on input "Fullscreen" at bounding box center [882, 227] width 10 height 13
radio input "true"
radio input "false"
radio input "true"
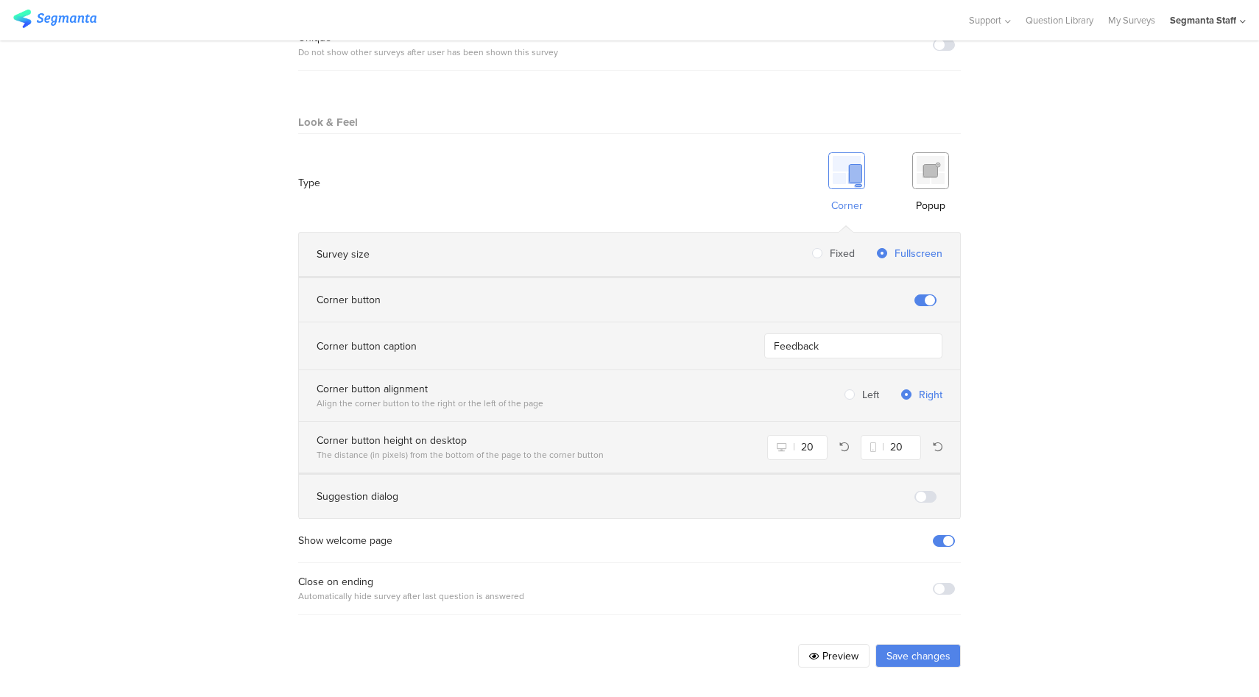
scroll to position [797, 0]
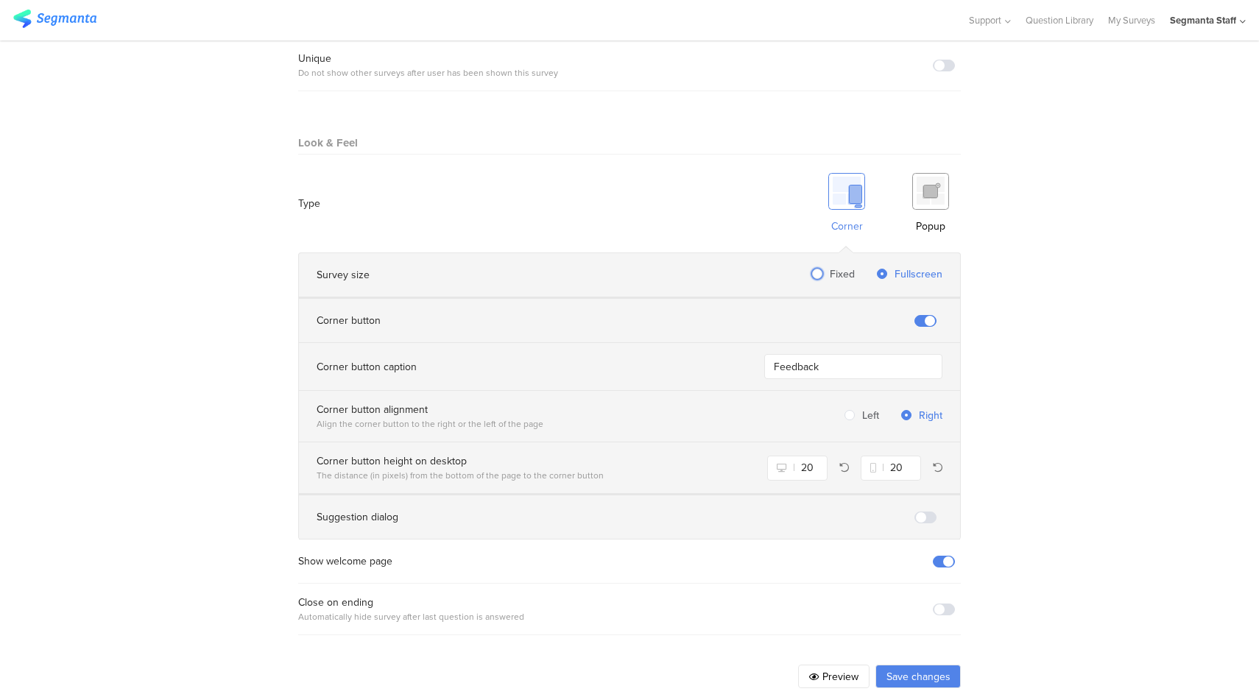
click at [826, 267] on span "Fixed" at bounding box center [839, 274] width 32 height 15
click at [823, 269] on input "Fixed" at bounding box center [817, 275] width 10 height 13
radio input "true"
radio input "false"
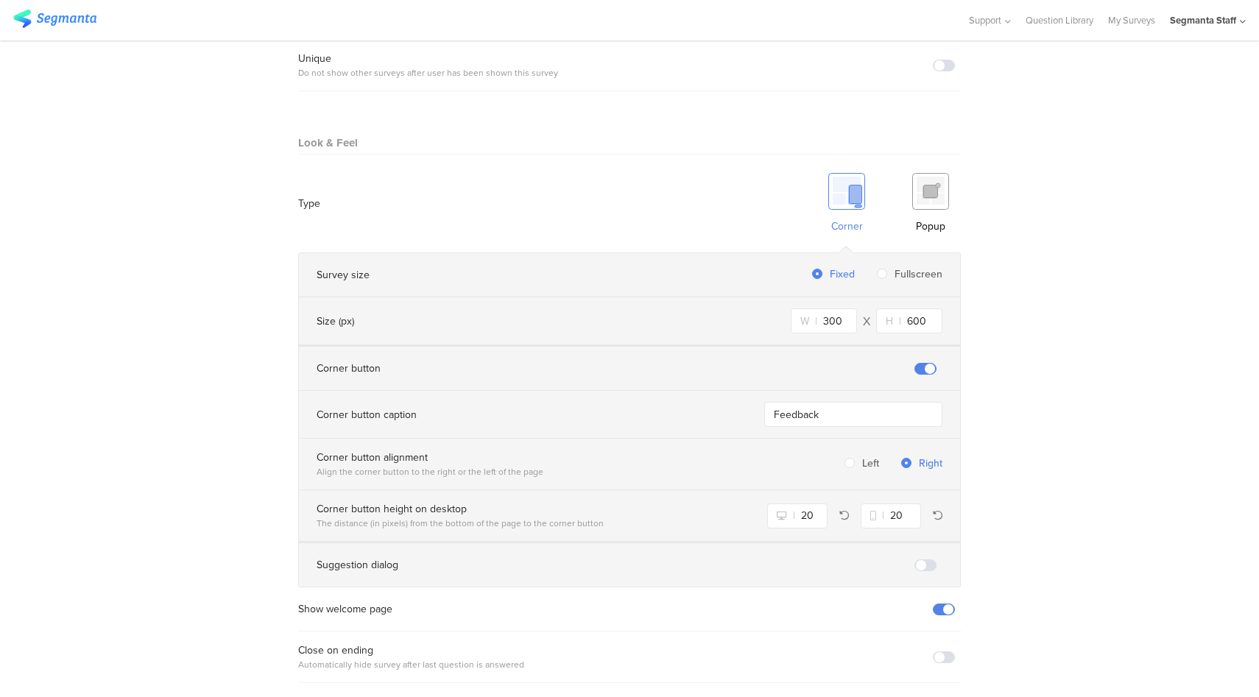
click at [926, 189] on img at bounding box center [930, 191] width 37 height 37
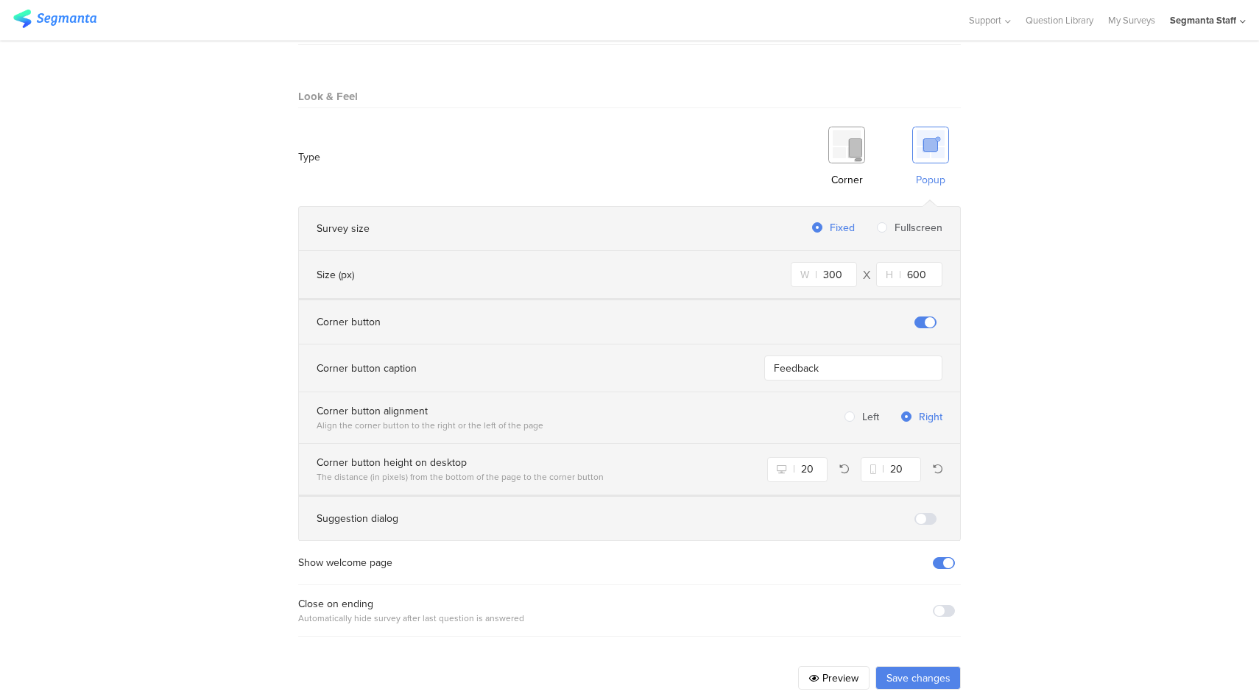
scroll to position [845, 0]
click at [921, 512] on span at bounding box center [926, 518] width 22 height 12
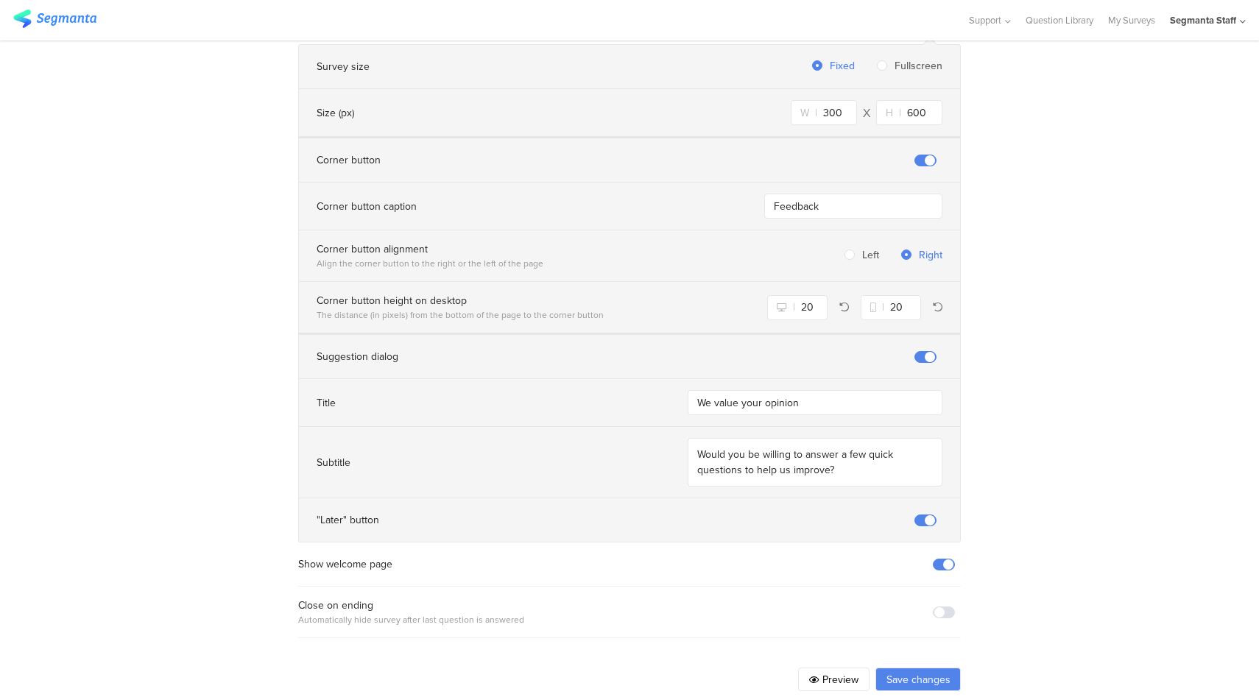
scroll to position [1008, 0]
drag, startPoint x: 842, startPoint y: 190, endPoint x: 727, endPoint y: 190, distance: 114.9
click at [727, 191] on div "Corner button caption Feedback" at bounding box center [630, 203] width 626 height 25
type input "TAKE THE QUIZ"
click at [939, 604] on span at bounding box center [944, 610] width 22 height 12
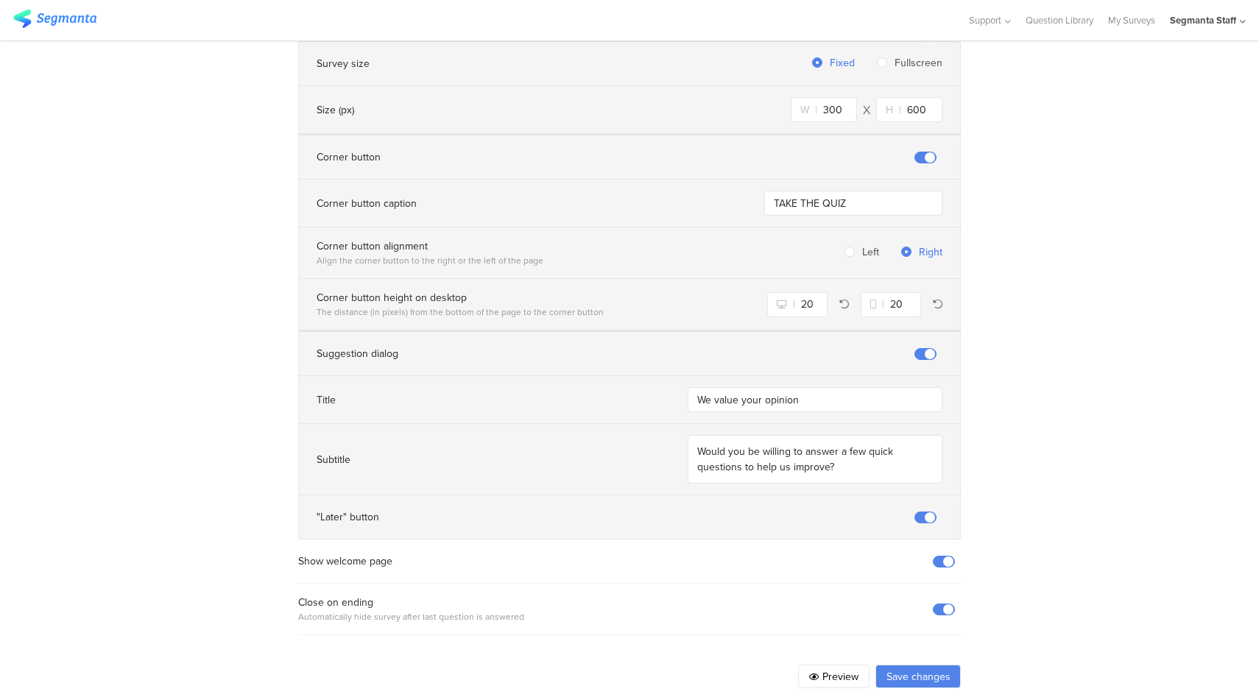
click at [851, 665] on button "Preview" at bounding box center [833, 677] width 71 height 24
click at [904, 665] on button "Save changes" at bounding box center [918, 677] width 85 height 24
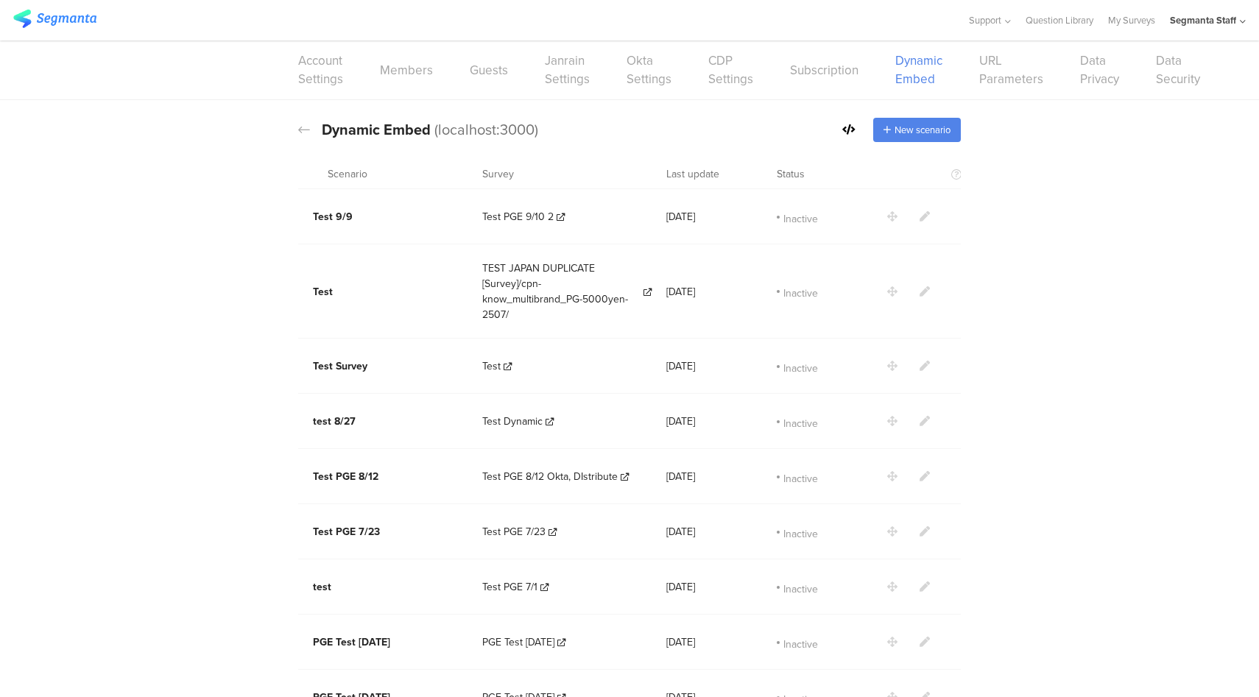
click at [842, 129] on icon at bounding box center [848, 129] width 13 height 10
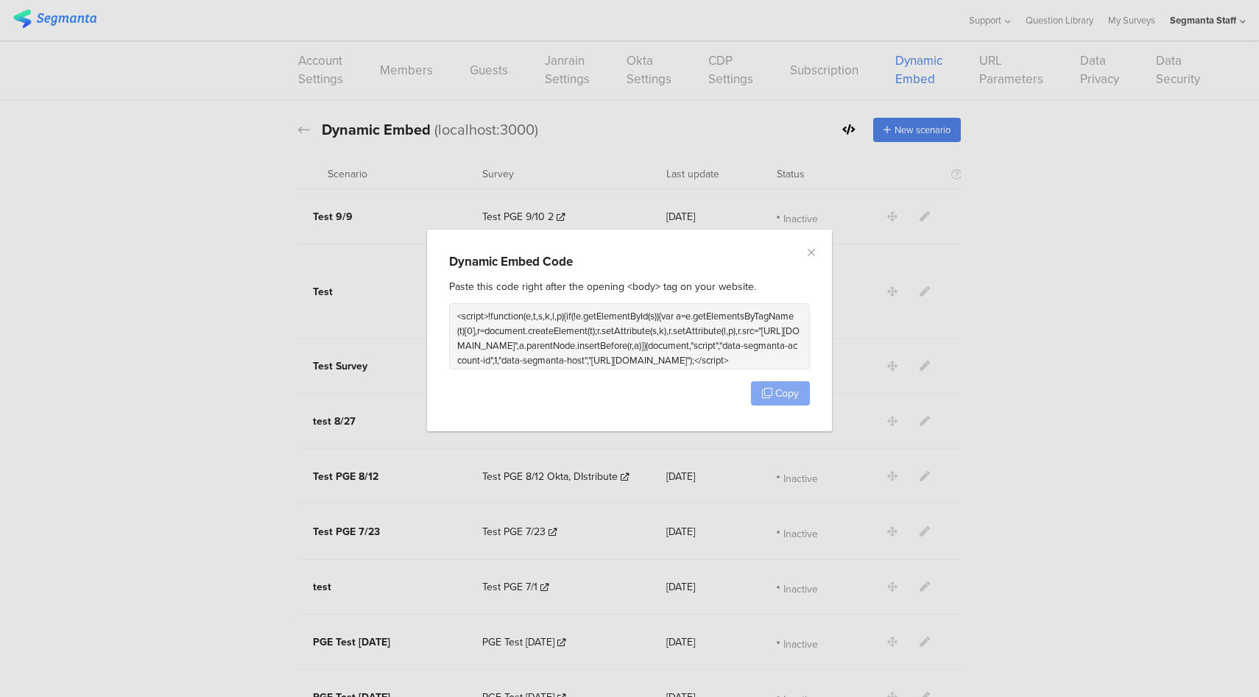
click at [787, 390] on span "Copy" at bounding box center [787, 393] width 24 height 15
click at [785, 395] on span "Copy" at bounding box center [787, 393] width 24 height 15
click at [815, 254] on icon "Close" at bounding box center [812, 253] width 12 height 12
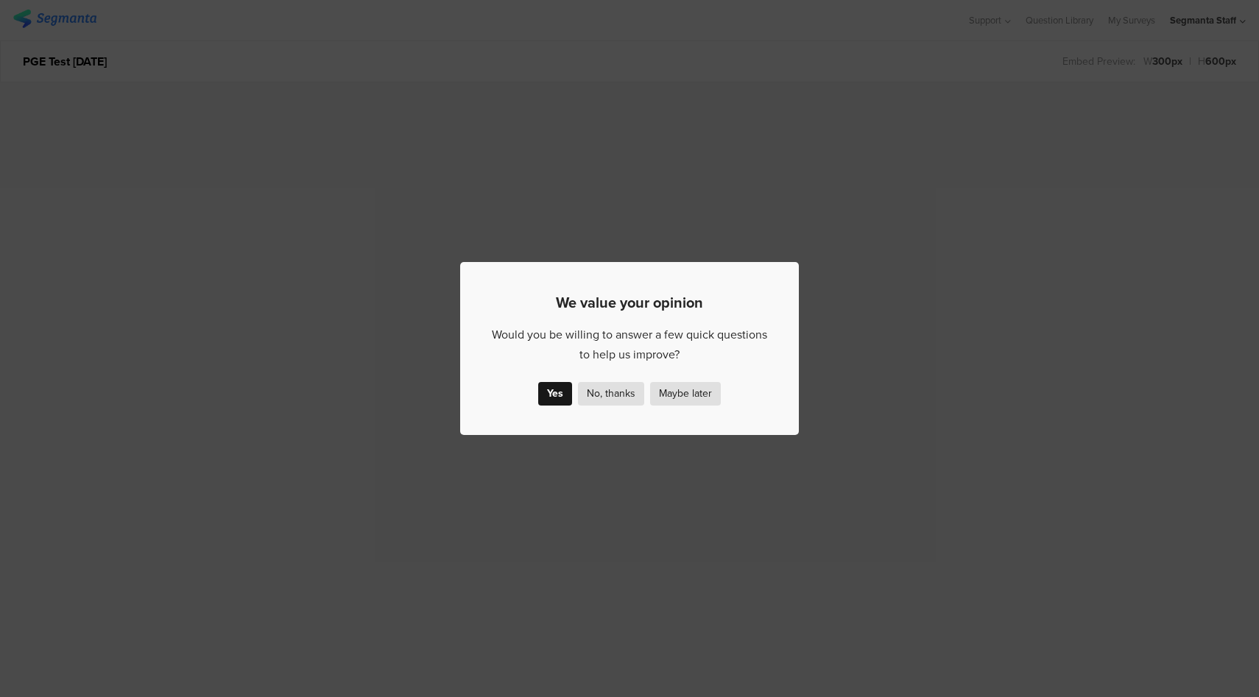
click at [555, 395] on div "Yes" at bounding box center [555, 394] width 34 height 24
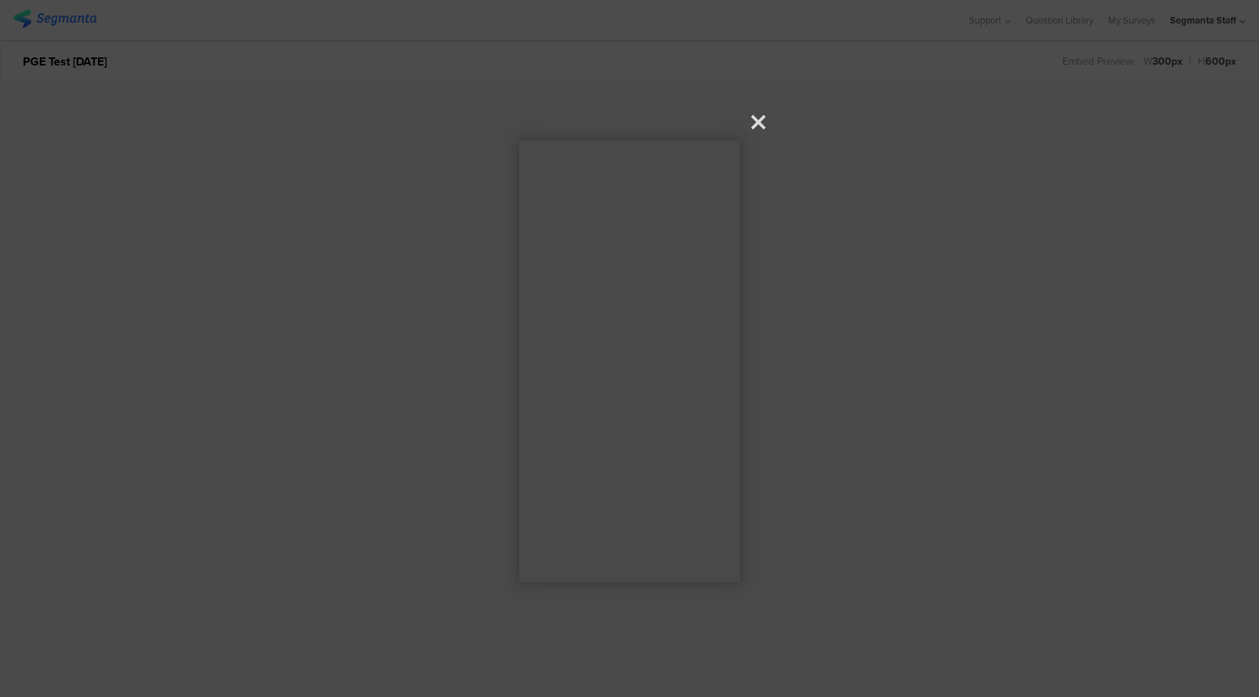
click at [756, 128] on icon at bounding box center [758, 122] width 15 height 15
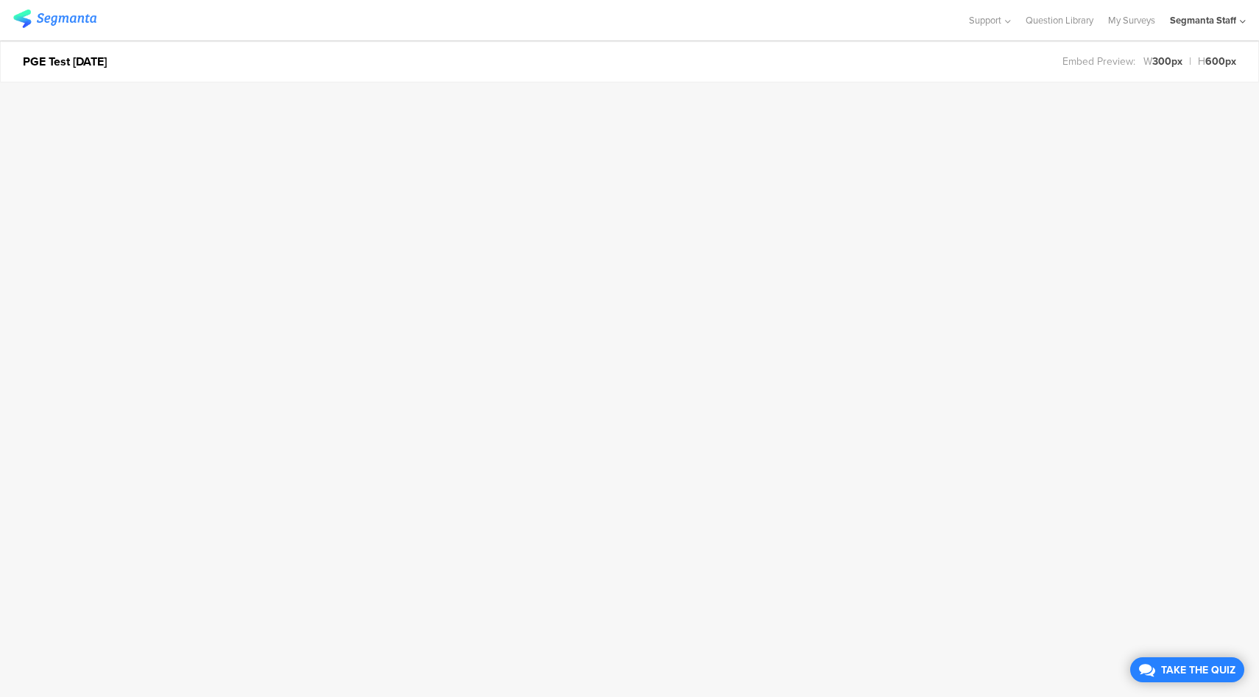
click at [1192, 667] on div "TAKE THE QUIZ" at bounding box center [1198, 670] width 80 height 15
